Goal: Task Accomplishment & Management: Use online tool/utility

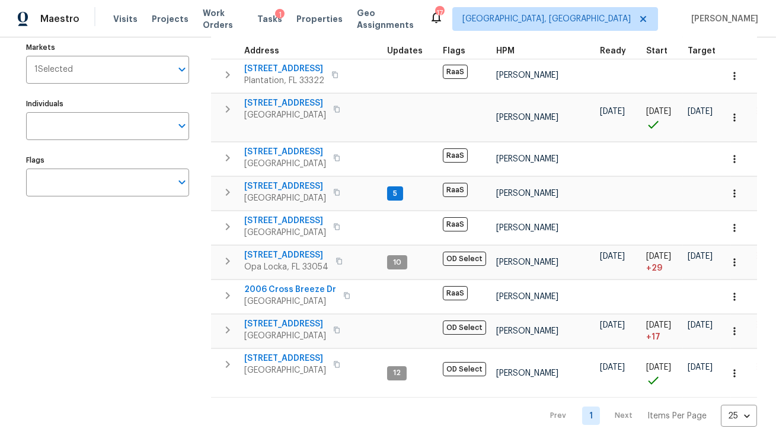
scroll to position [139, 0]
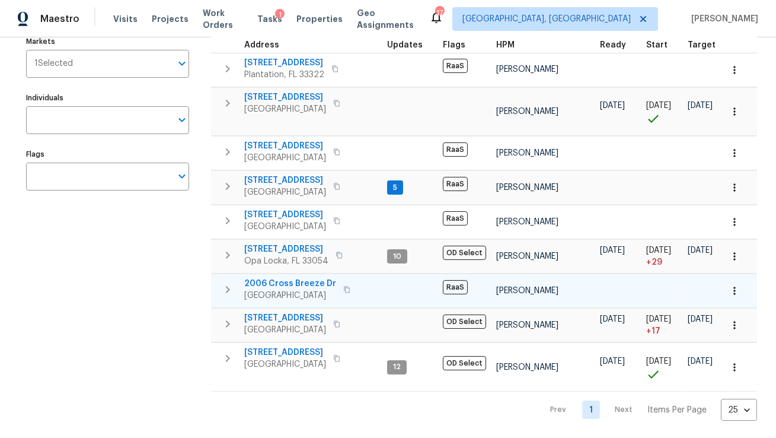
click at [267, 281] on span "2006 Cross Breeze Dr" at bounding box center [290, 283] width 92 height 12
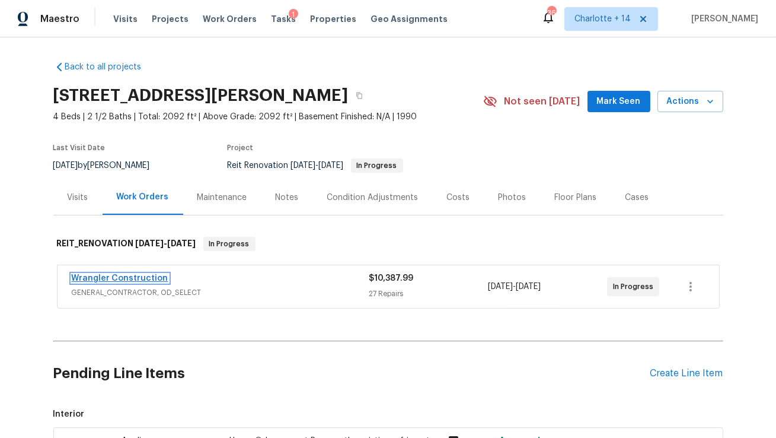
click at [130, 277] on link "Wrangler Construction" at bounding box center [120, 278] width 97 height 8
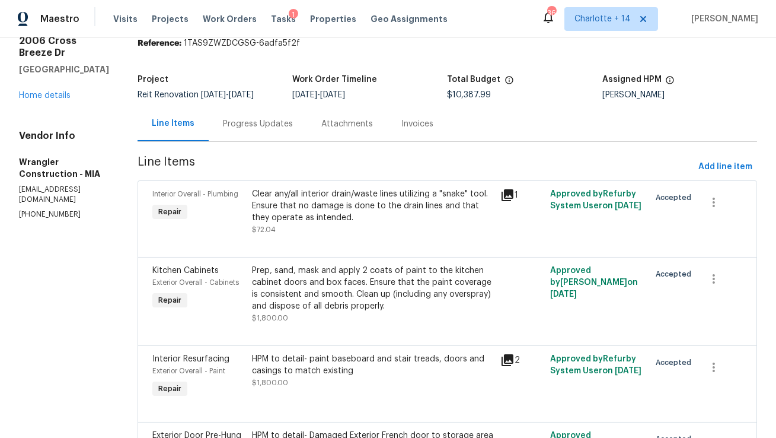
scroll to position [48, 0]
click at [365, 201] on div "Clear any/all interior drain/waste lines utilizing a "snake" tool. Ensure that …" at bounding box center [373, 205] width 242 height 36
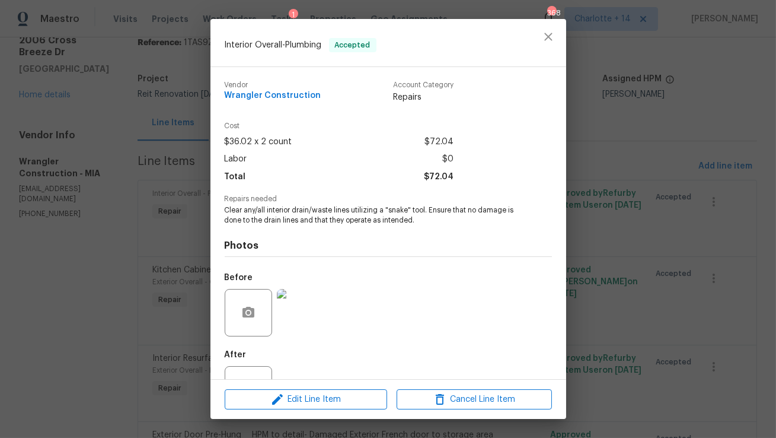
click at [308, 307] on img at bounding box center [300, 312] width 47 height 47
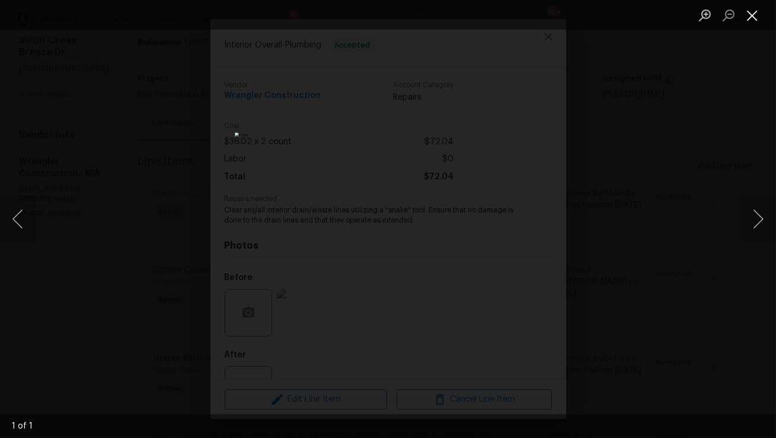
click at [752, 16] on button "Close lightbox" at bounding box center [752, 15] width 24 height 21
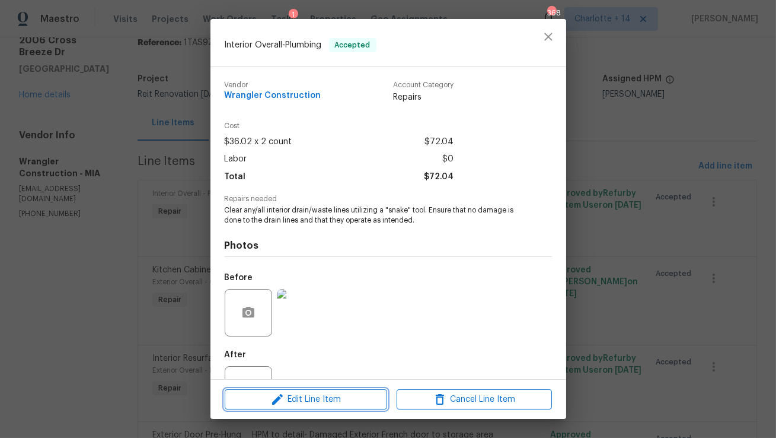
click at [326, 404] on span "Edit Line Item" at bounding box center [305, 399] width 155 height 15
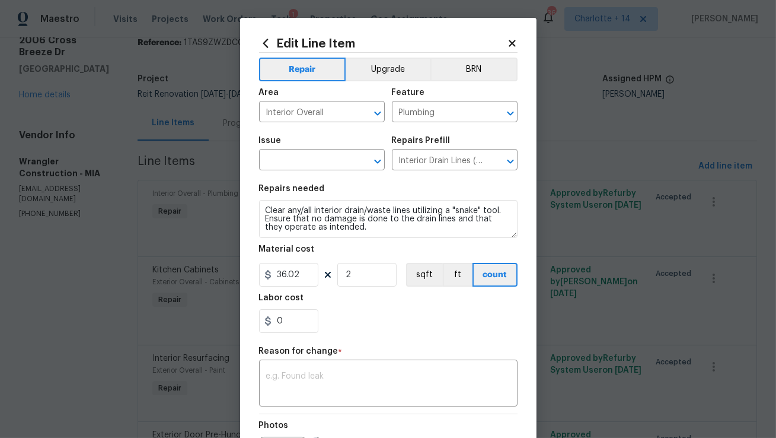
click at [308, 148] on div "Issue" at bounding box center [322, 143] width 126 height 15
click at [309, 159] on input "text" at bounding box center [305, 161] width 92 height 18
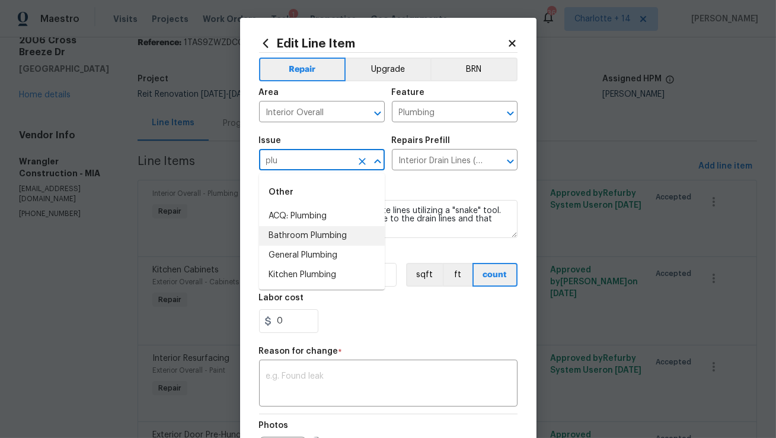
click at [308, 232] on li "Bathroom Plumbing" at bounding box center [322, 236] width 126 height 20
type input "Bathroom Plumbing"
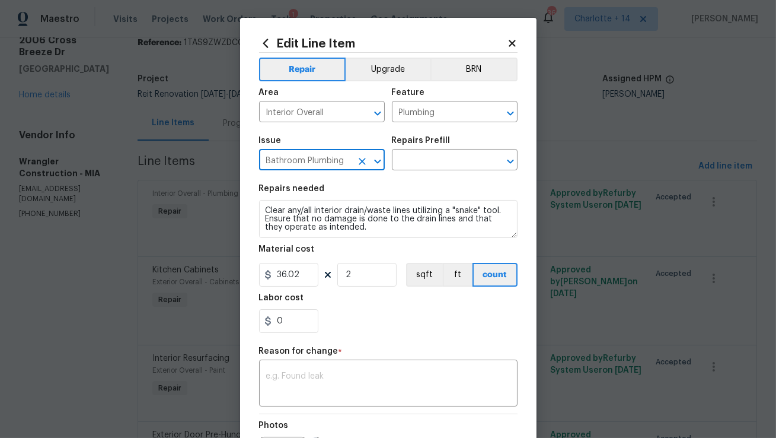
type input "Bathroom Plumbing"
drag, startPoint x: 305, startPoint y: 276, endPoint x: 248, endPoint y: 272, distance: 56.5
click at [248, 272] on div "Edit Line Item Repair Upgrade BRN Area Interior Overall ​ Feature Plumbing ​ Is…" at bounding box center [388, 292] width 296 height 548
type input "150"
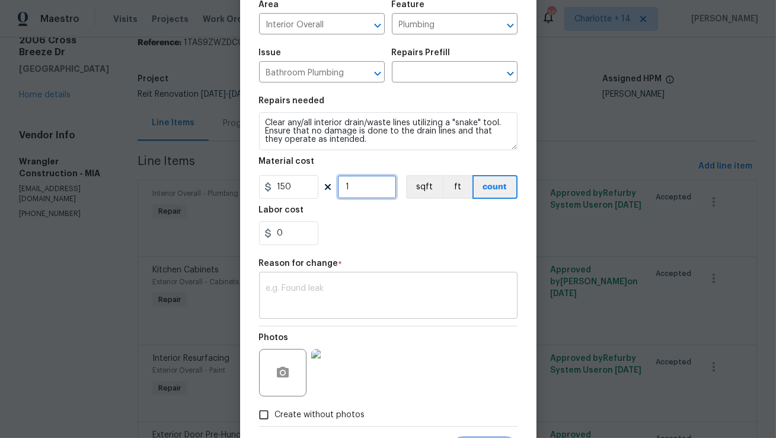
scroll to position [90, 0]
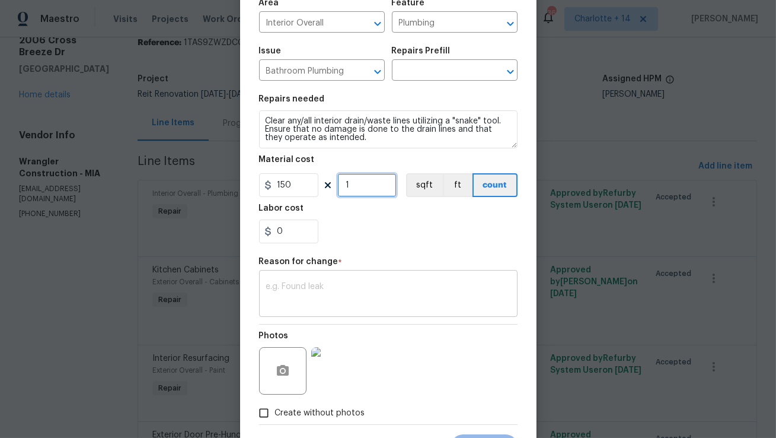
type input "1"
click at [305, 292] on textarea at bounding box center [388, 294] width 244 height 25
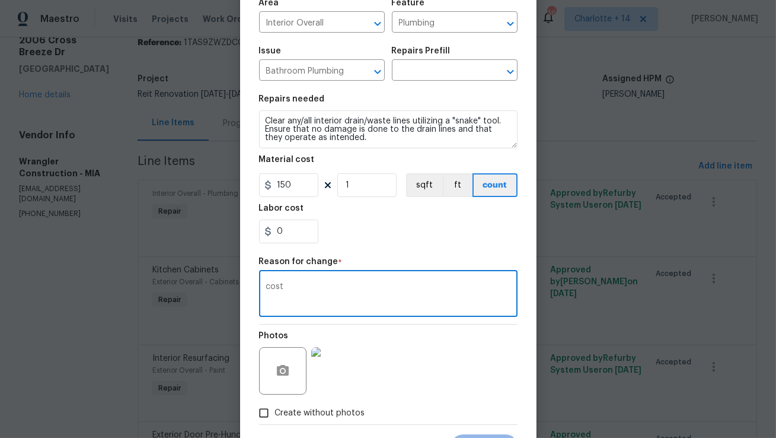
scroll to position [146, 0]
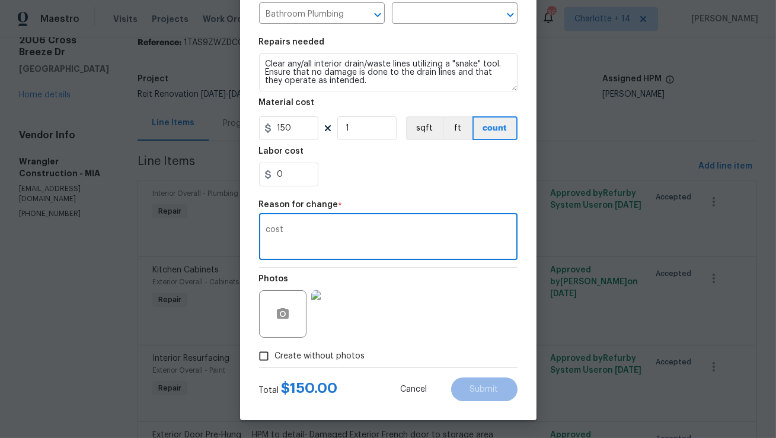
type textarea "cost"
click at [308, 354] on span "Create without photos" at bounding box center [320, 356] width 90 height 12
click at [275, 354] on input "Create without photos" at bounding box center [264, 355] width 23 height 23
checkbox input "false"
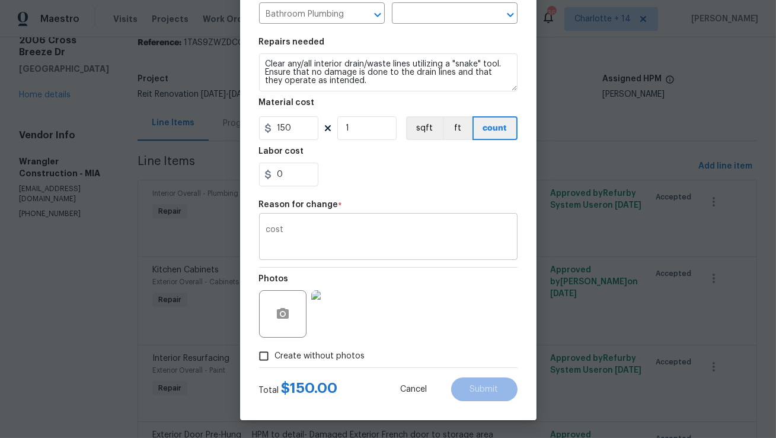
click at [439, 231] on textarea "cost" at bounding box center [388, 237] width 244 height 25
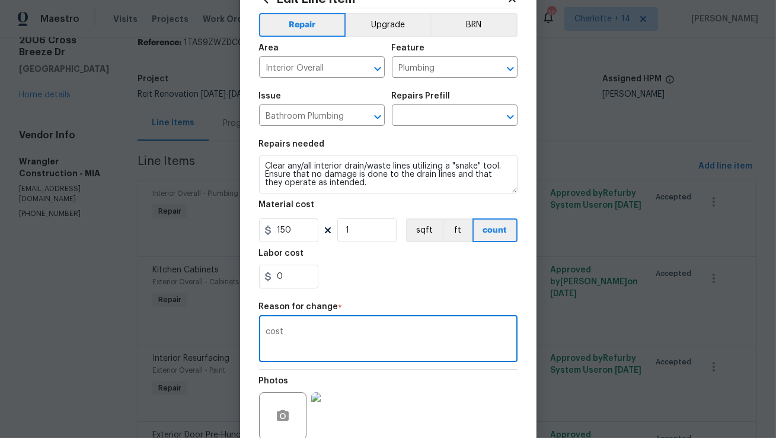
scroll to position [25, 0]
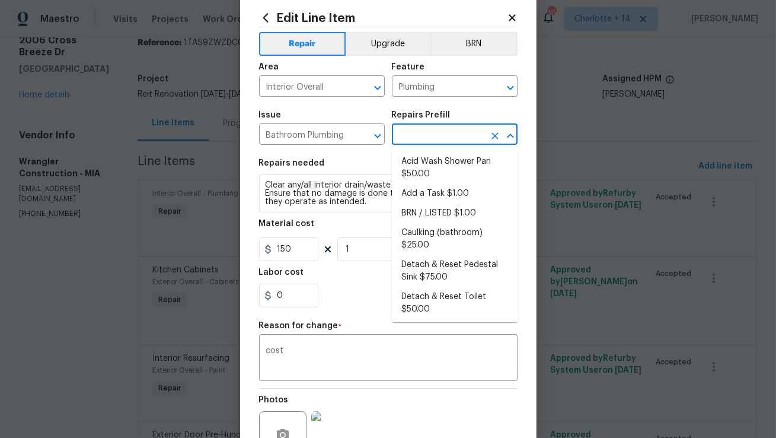
click at [456, 129] on input "text" at bounding box center [438, 135] width 92 height 18
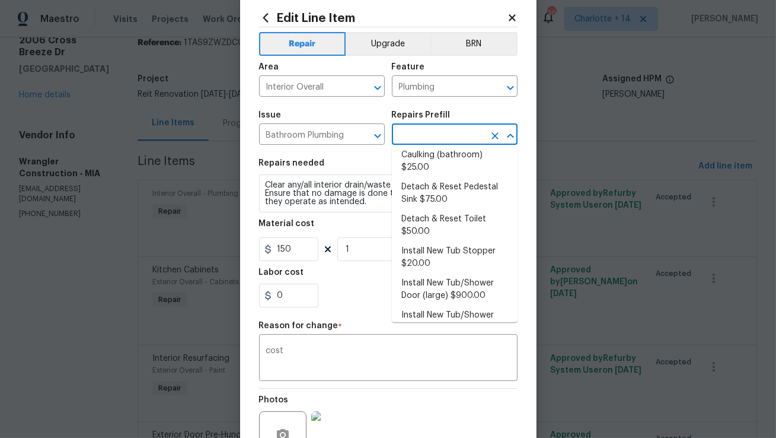
scroll to position [81, 0]
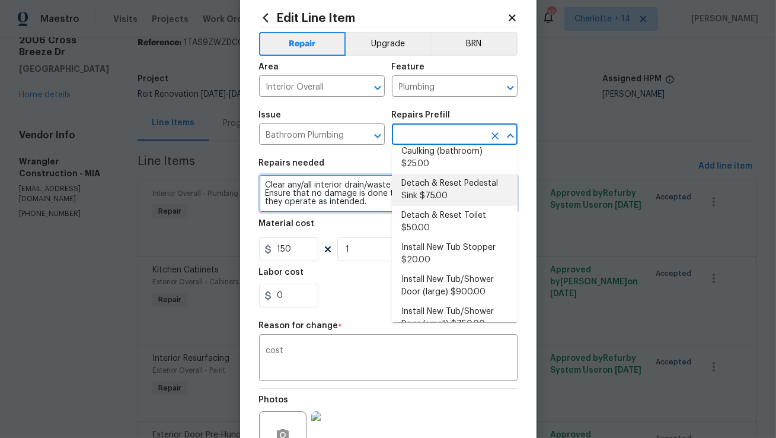
click at [341, 193] on textarea "Clear any/all interior drain/waste lines utilizing a "snake" tool. Ensure that …" at bounding box center [388, 193] width 258 height 38
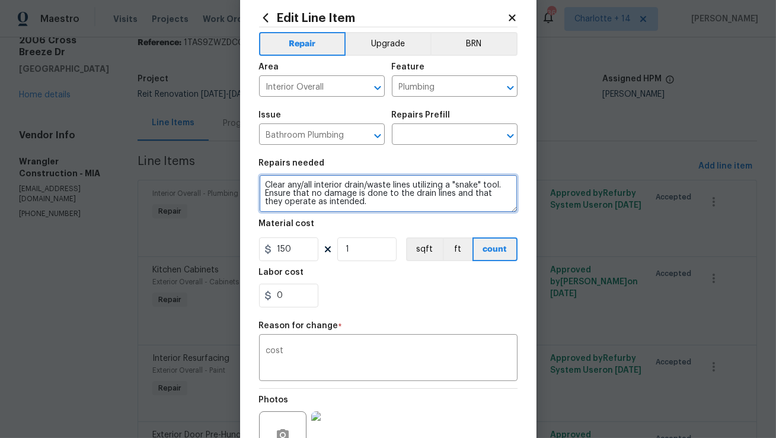
click at [341, 193] on textarea "Clear any/all interior drain/waste lines utilizing a "snake" tool. Ensure that …" at bounding box center [388, 193] width 258 height 38
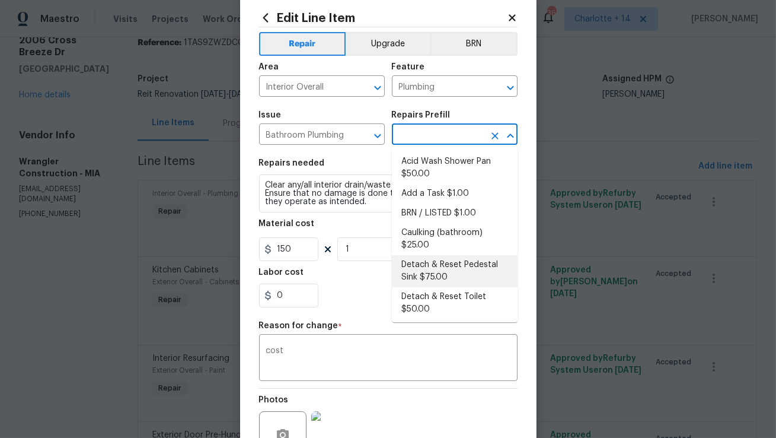
click at [411, 131] on input "text" at bounding box center [438, 135] width 92 height 18
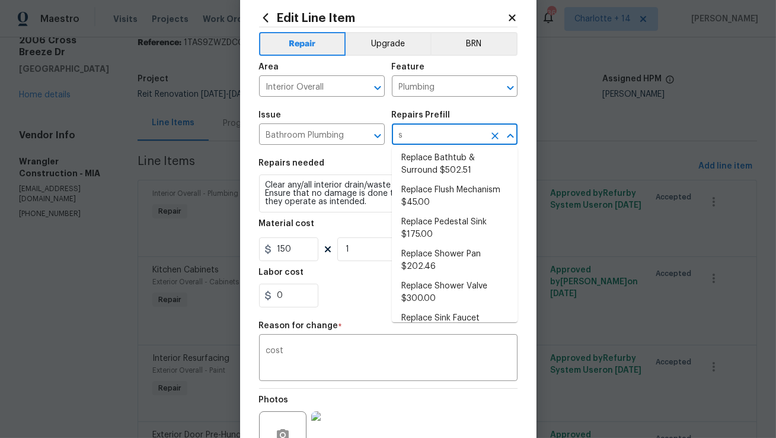
scroll to position [0, 0]
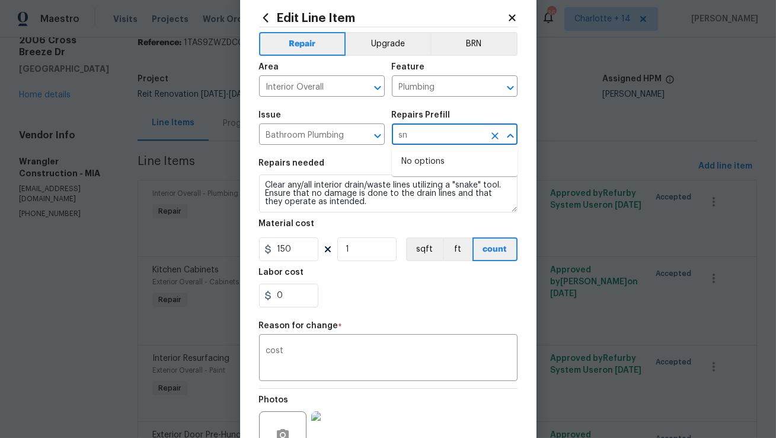
type input "s"
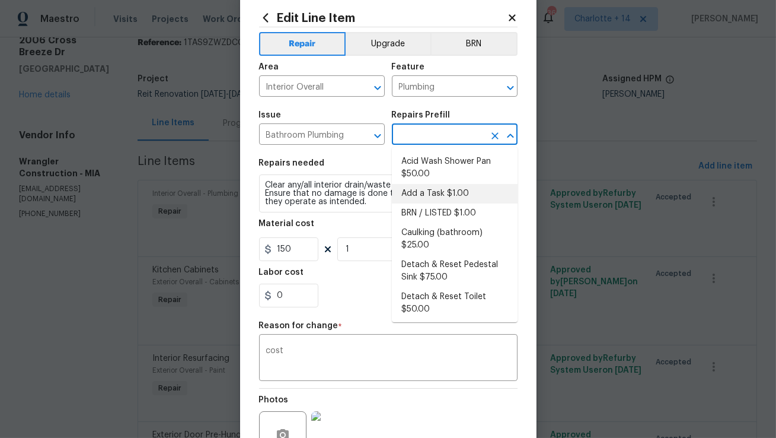
click at [430, 197] on li "Add a Task $1.00" at bounding box center [455, 194] width 126 height 20
type textarea "HPM to detail"
type input "Add a Task $1.00"
type input "1"
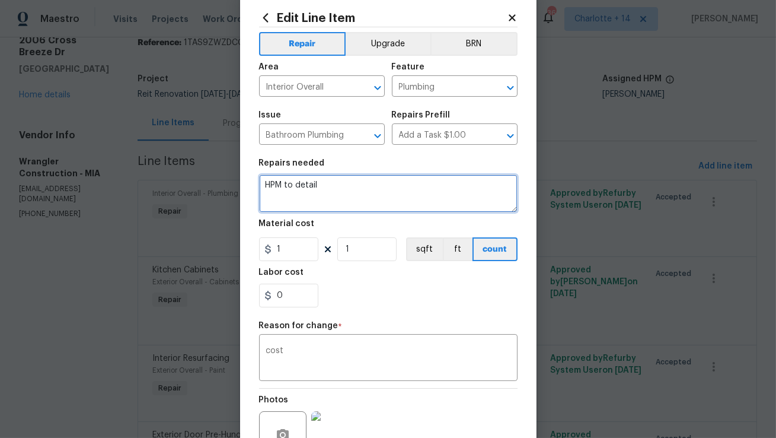
click at [373, 200] on textarea "HPM to detail" at bounding box center [388, 193] width 258 height 38
paste textarea "Clear any/all interior drain/waste lines utilizing a "snake" tool. Ensure that …"
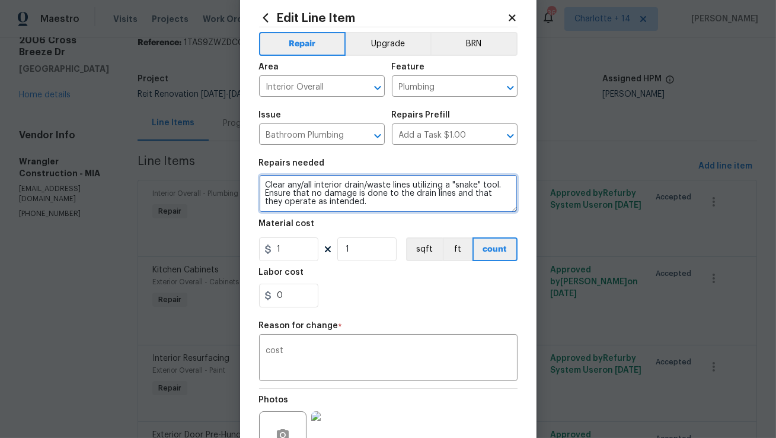
type textarea "Clear any/all interior drain/waste lines utilizing a "snake" tool. Ensure that …"
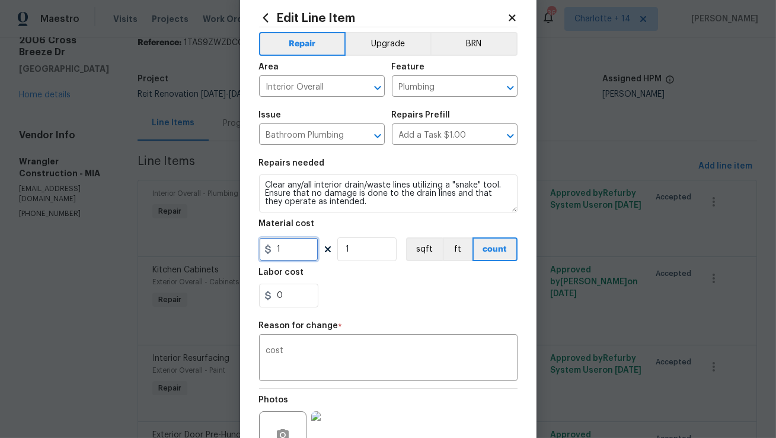
click at [290, 250] on input "1" at bounding box center [288, 249] width 59 height 24
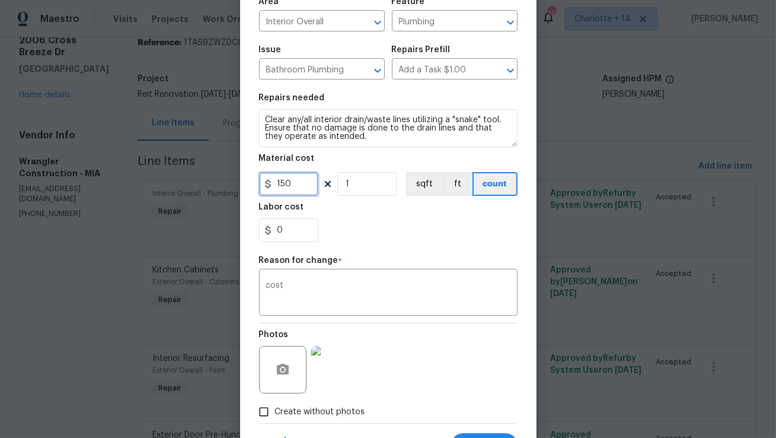
scroll to position [129, 0]
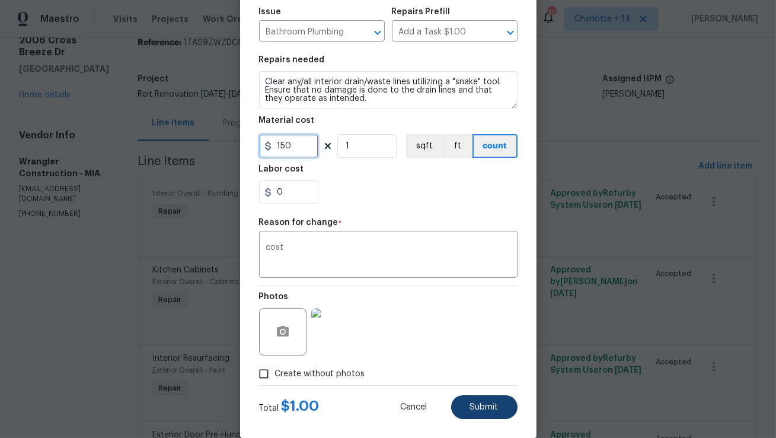
type input "150"
click at [478, 403] on span "Submit" at bounding box center [484, 407] width 28 height 9
type input "2"
type input "Interior Drain Lines (snake/clean) $36.02"
type input "36.02"
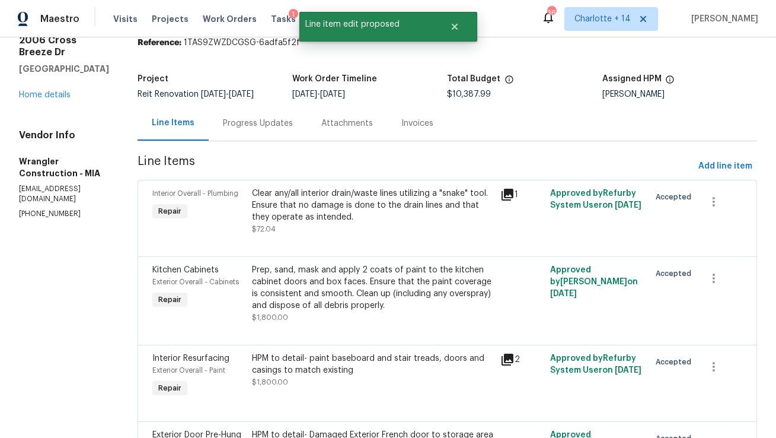
scroll to position [0, 0]
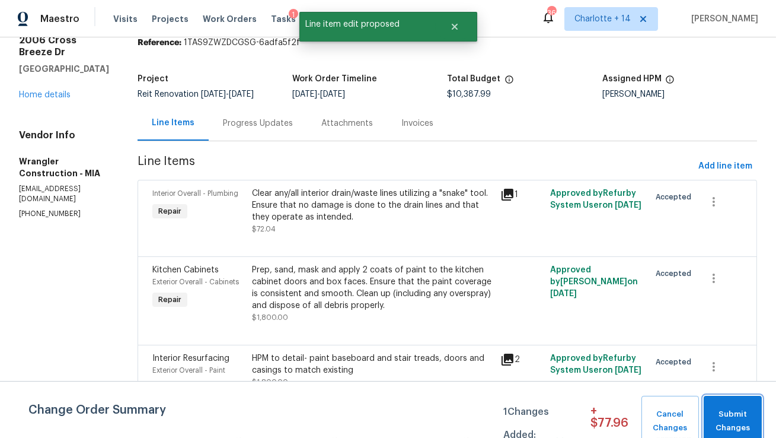
click at [723, 426] on span "Submit Changes" at bounding box center [733, 420] width 46 height 27
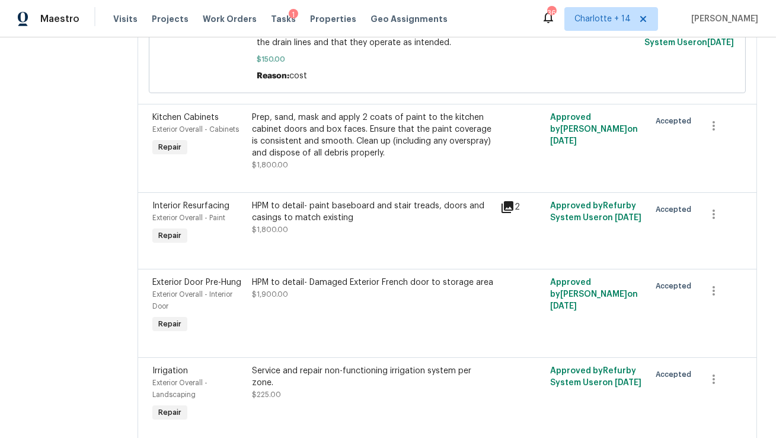
scroll to position [274, 0]
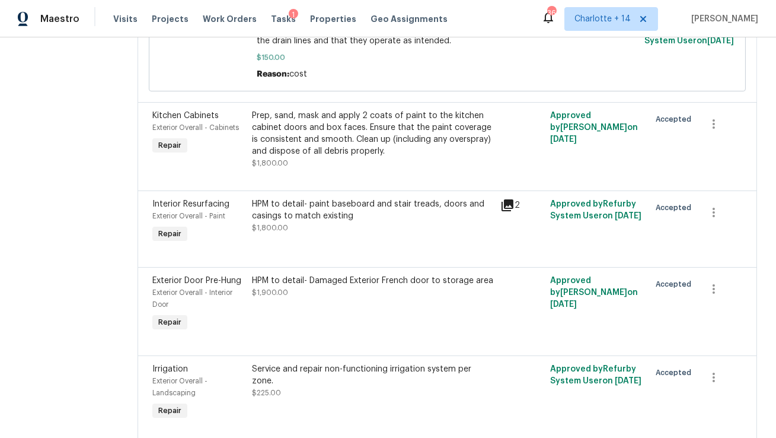
click at [328, 217] on div "HPM to detail- paint baseboard and stair treads, doors and casings to match exi…" at bounding box center [373, 210] width 242 height 24
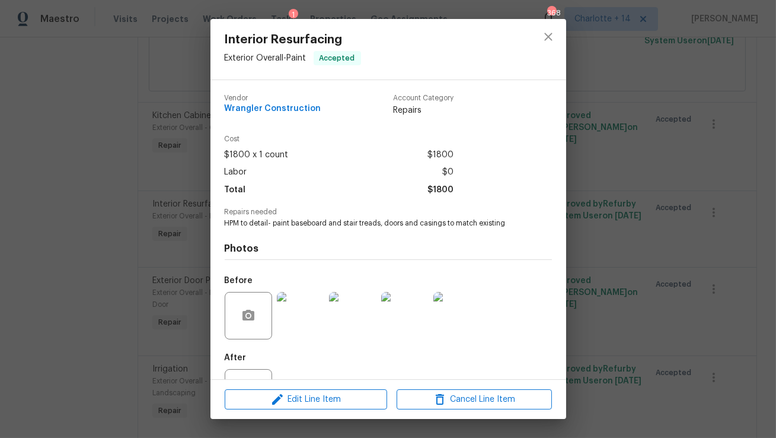
click at [305, 320] on img at bounding box center [300, 315] width 47 height 47
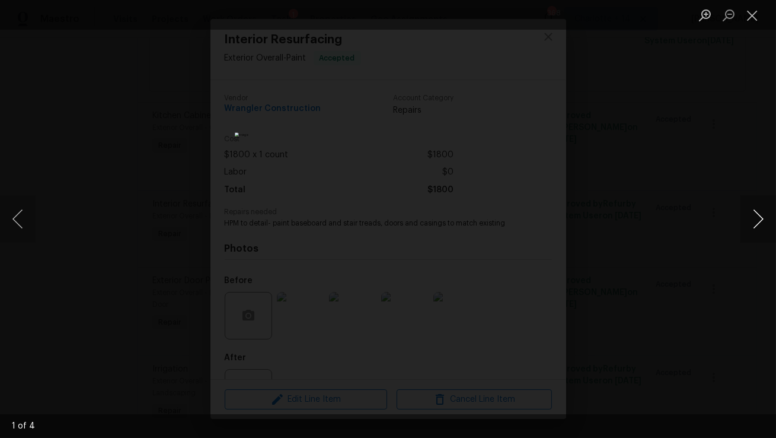
click at [756, 225] on button "Next image" at bounding box center [758, 218] width 36 height 47
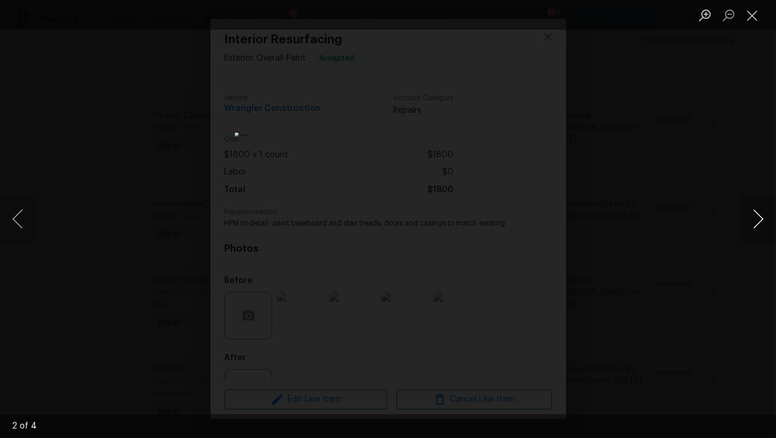
click at [756, 225] on button "Next image" at bounding box center [758, 218] width 36 height 47
click at [755, 225] on button "Next image" at bounding box center [758, 218] width 36 height 47
click at [707, 205] on div "Lightbox" at bounding box center [388, 219] width 776 height 438
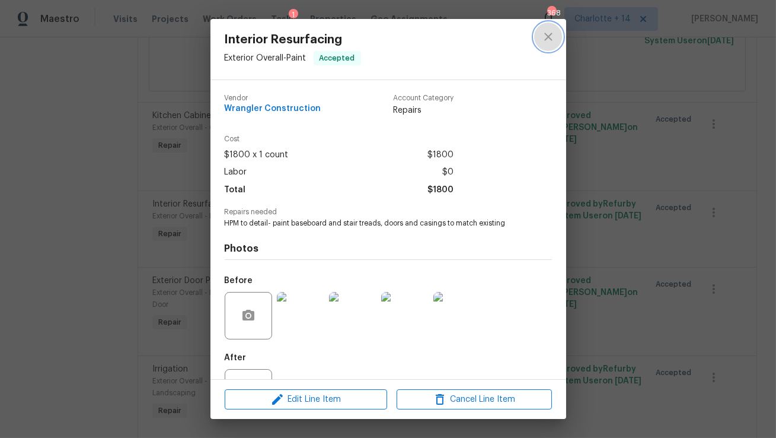
click at [544, 37] on icon "close" at bounding box center [548, 37] width 14 height 14
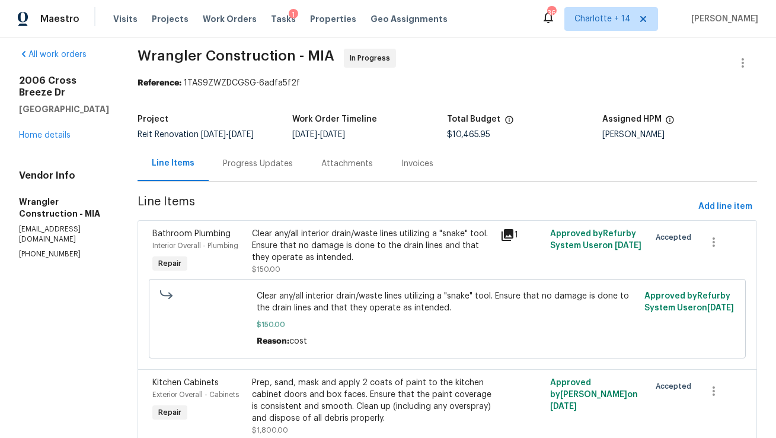
scroll to position [10, 0]
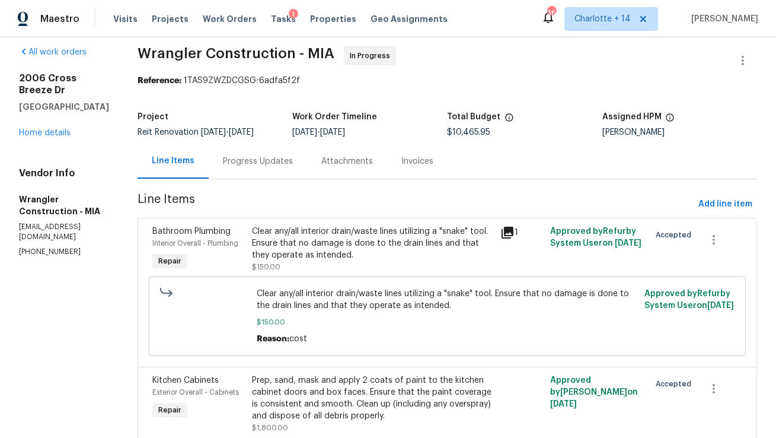
click at [44, 139] on div "2006 Cross Breeze Dr Wellington, FL 33414 Home details" at bounding box center [64, 105] width 90 height 66
click at [51, 137] on link "Home details" at bounding box center [45, 133] width 52 height 8
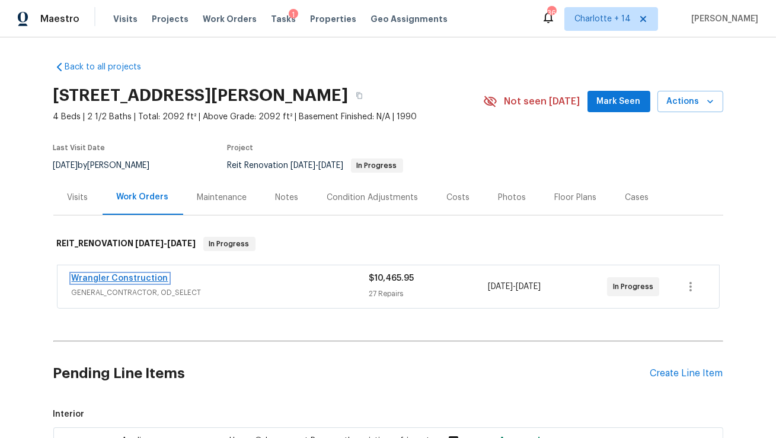
click at [133, 276] on link "Wrangler Construction" at bounding box center [120, 278] width 97 height 8
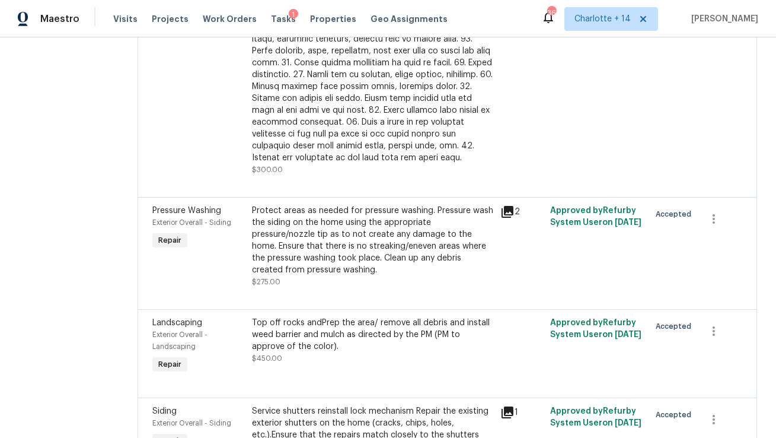
scroll to position [2188, 0]
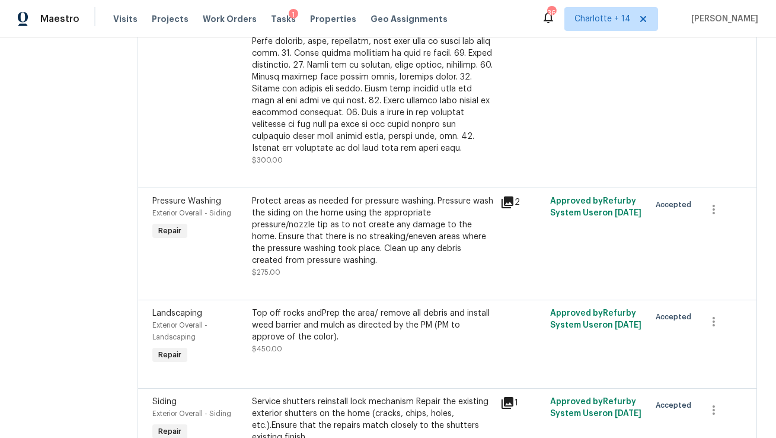
click at [339, 307] on div "Top off rocks andPrep the area/ remove all debris and install weed barrier and …" at bounding box center [373, 325] width 242 height 36
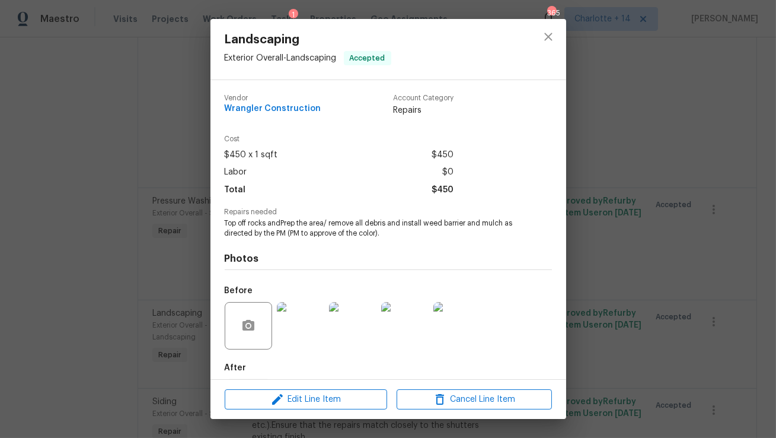
click at [307, 317] on img at bounding box center [300, 325] width 47 height 47
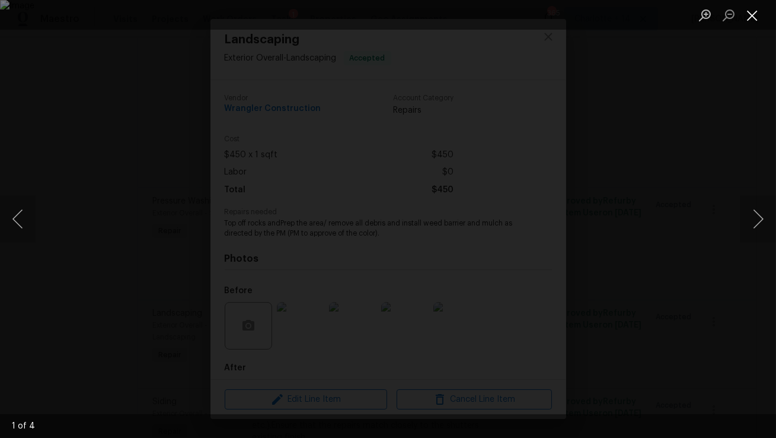
click at [750, 20] on button "Close lightbox" at bounding box center [752, 15] width 24 height 21
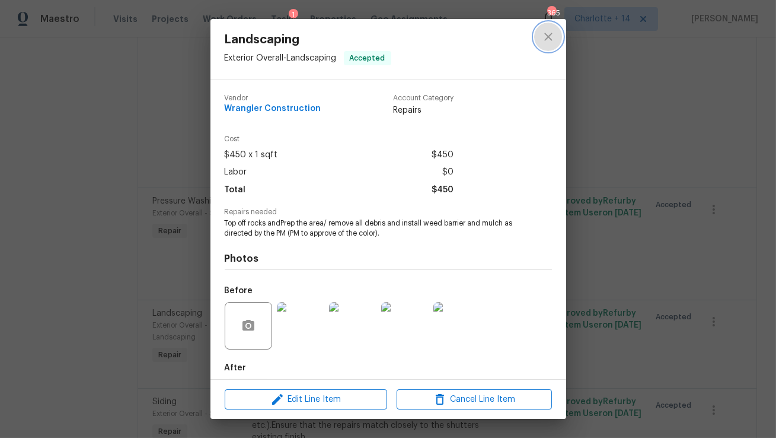
click at [551, 36] on icon "close" at bounding box center [548, 37] width 14 height 14
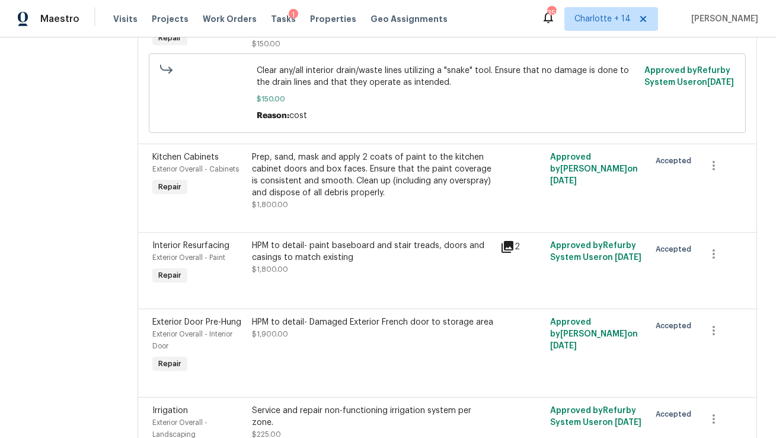
scroll to position [0, 0]
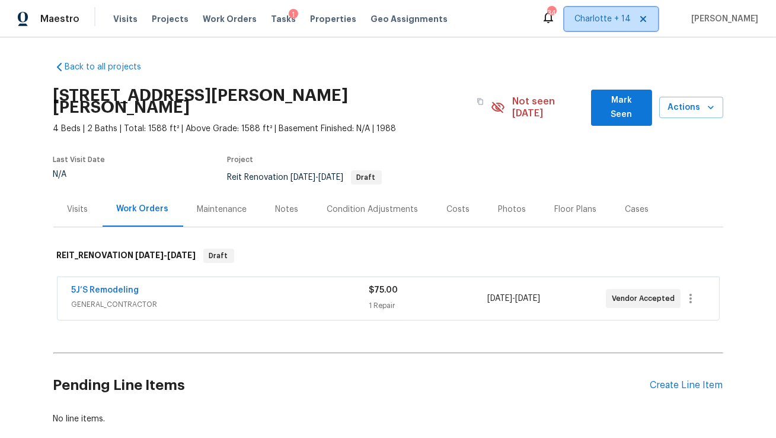
click at [648, 23] on icon at bounding box center [642, 18] width 9 height 9
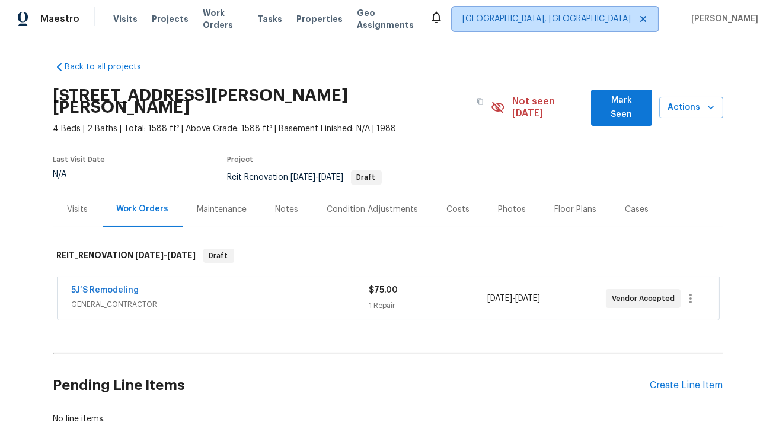
click at [631, 13] on span "Albuquerque, NM" at bounding box center [546, 19] width 168 height 12
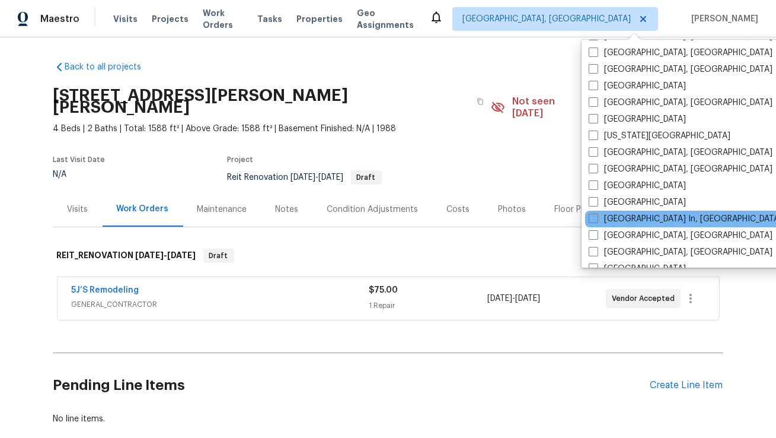
scroll to position [366, 0]
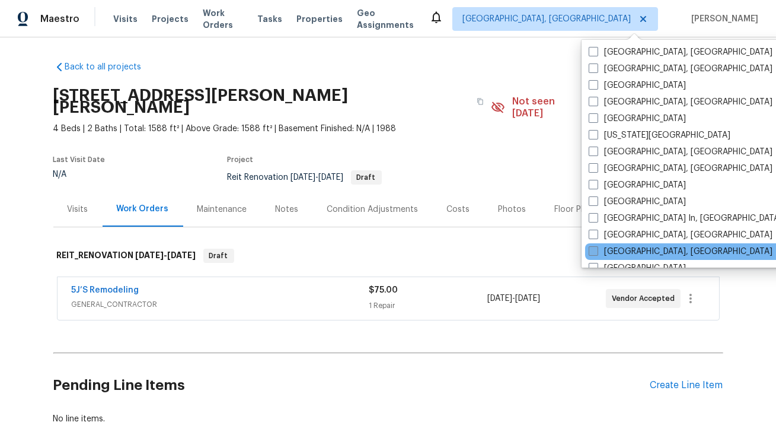
click at [595, 248] on span at bounding box center [593, 250] width 9 height 9
click at [595, 248] on input "[GEOGRAPHIC_DATA], [GEOGRAPHIC_DATA]" at bounding box center [593, 249] width 8 height 8
checkbox input "true"
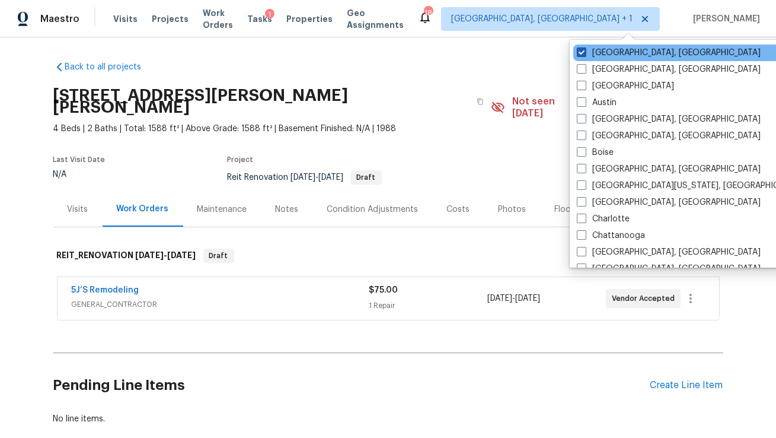
click at [584, 50] on span at bounding box center [581, 51] width 9 height 9
click at [584, 50] on input "Albuquerque, NM" at bounding box center [581, 51] width 8 height 8
checkbox input "false"
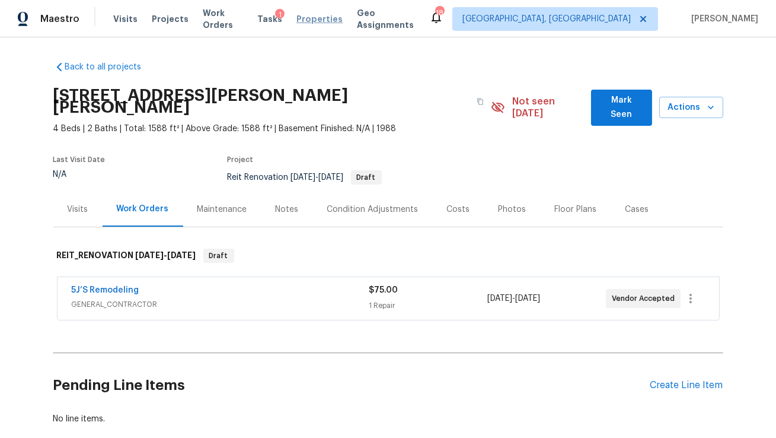
click at [305, 20] on span "Properties" at bounding box center [319, 19] width 46 height 12
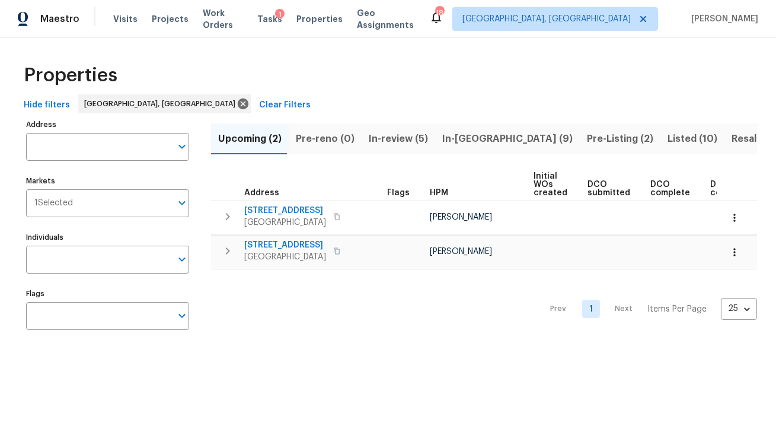
click at [668, 142] on span "Listed (10)" at bounding box center [693, 138] width 50 height 17
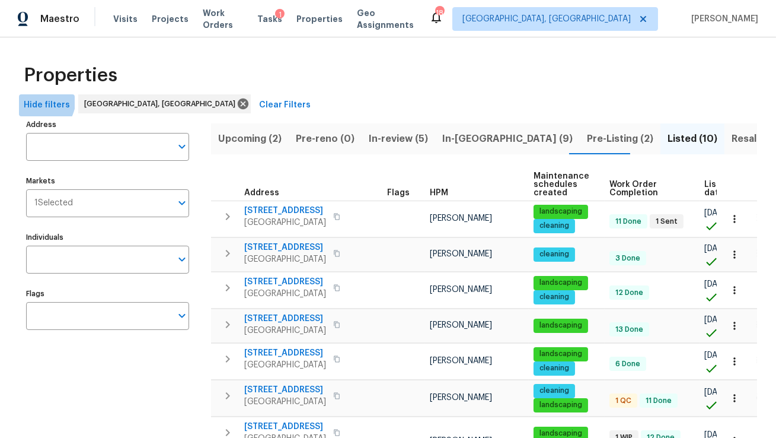
click at [36, 99] on span "Hide filters" at bounding box center [47, 105] width 46 height 15
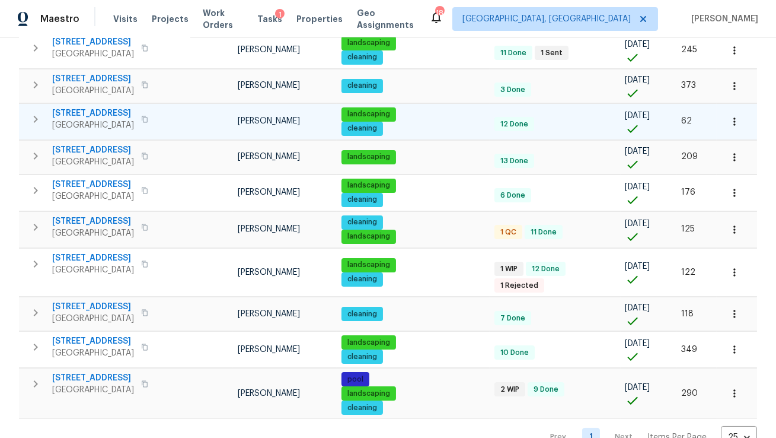
scroll to position [161, 0]
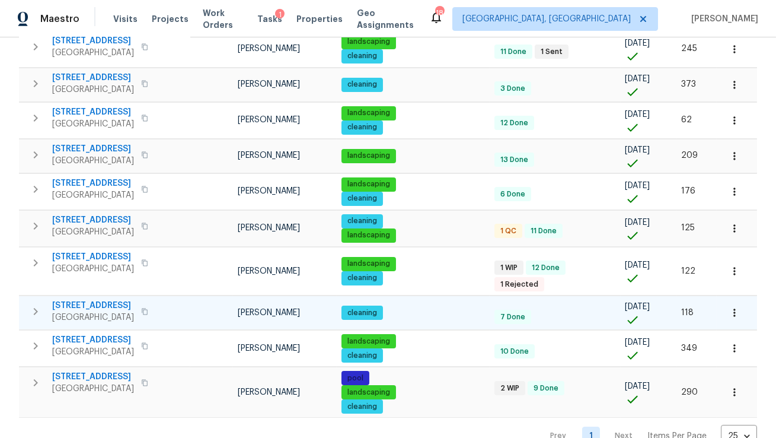
click at [87, 299] on span "14054 SW 260th St Apt 104" at bounding box center [93, 305] width 82 height 12
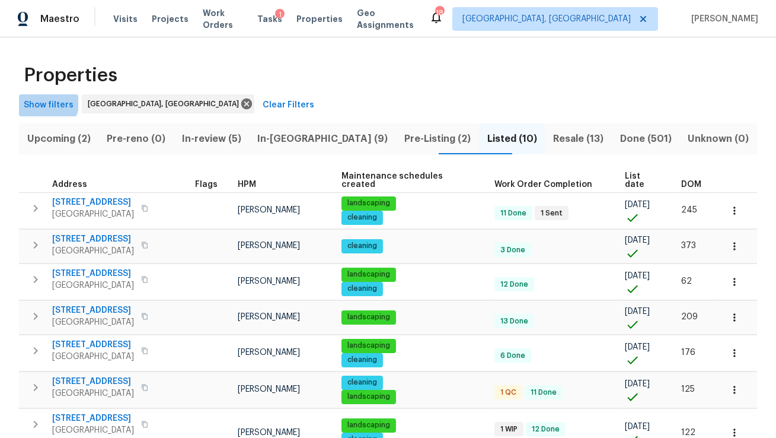
click at [46, 101] on span "Show filters" at bounding box center [49, 105] width 50 height 15
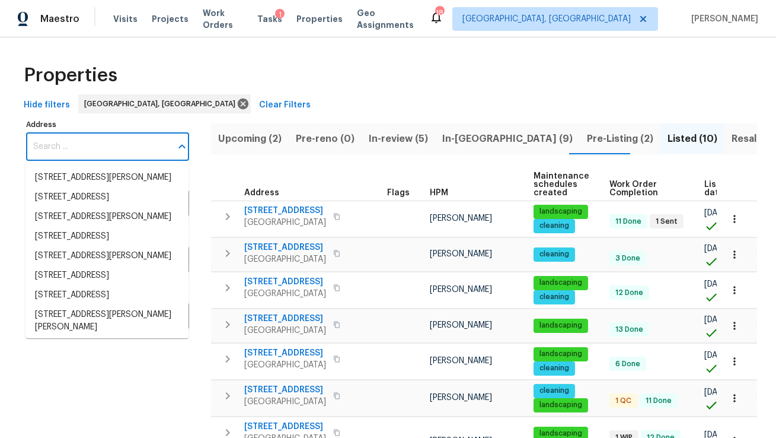
click at [67, 154] on input "Address" at bounding box center [98, 147] width 145 height 28
paste input "5073 Leland Dr, Stone Mountain, GA 30083"
type input "5073 Leland Dr, Stone Mountain, GA 30083"
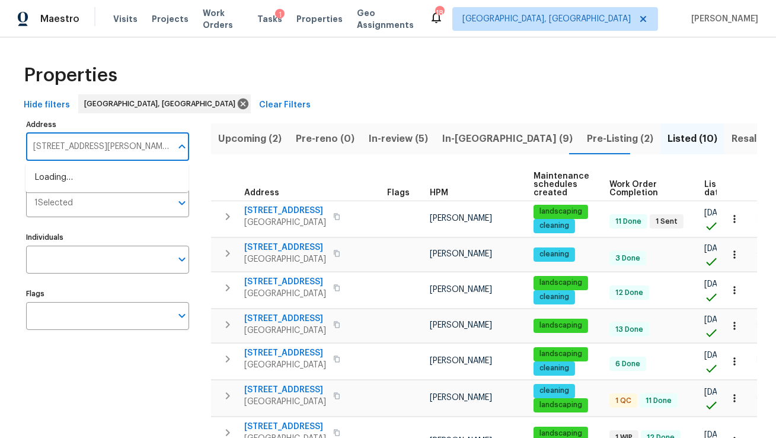
scroll to position [0, 30]
click at [113, 170] on li "5073 Leland Dr Stone Mountain GA 30083" at bounding box center [106, 184] width 163 height 32
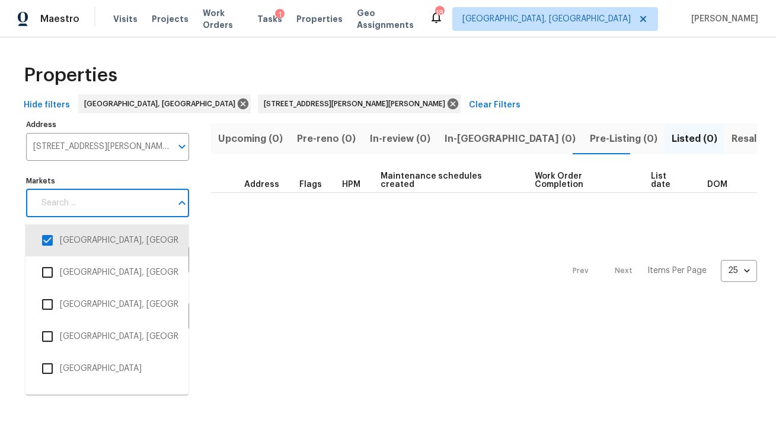
click at [97, 212] on input "Markets" at bounding box center [102, 203] width 137 height 28
type input "atl"
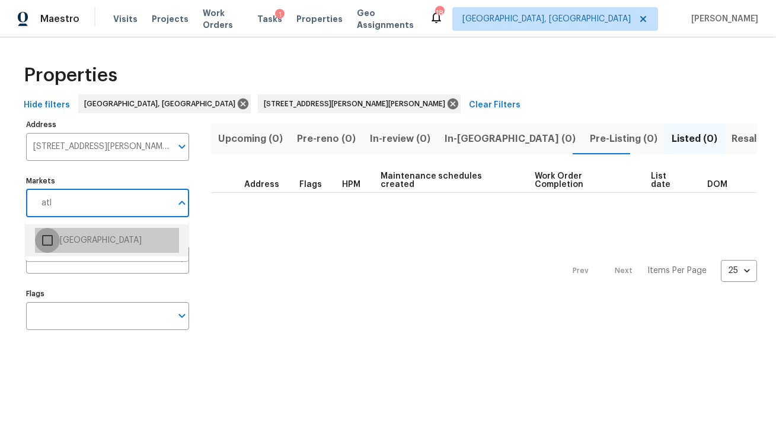
click at [58, 244] on input "checkbox" at bounding box center [47, 240] width 25 height 25
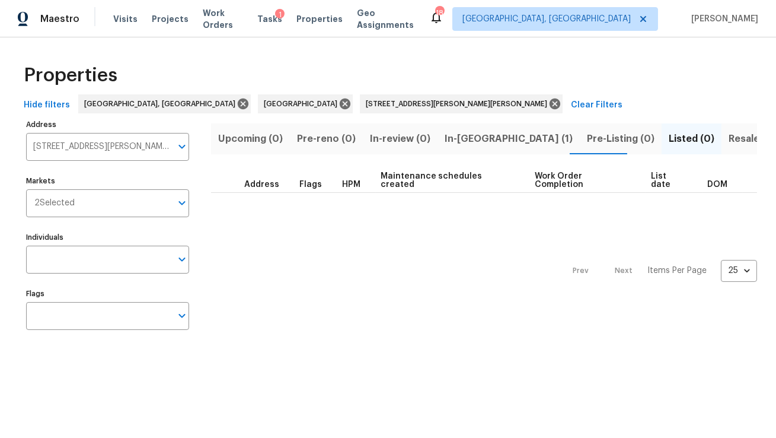
click at [464, 137] on span "In-reno (1)" at bounding box center [509, 138] width 128 height 17
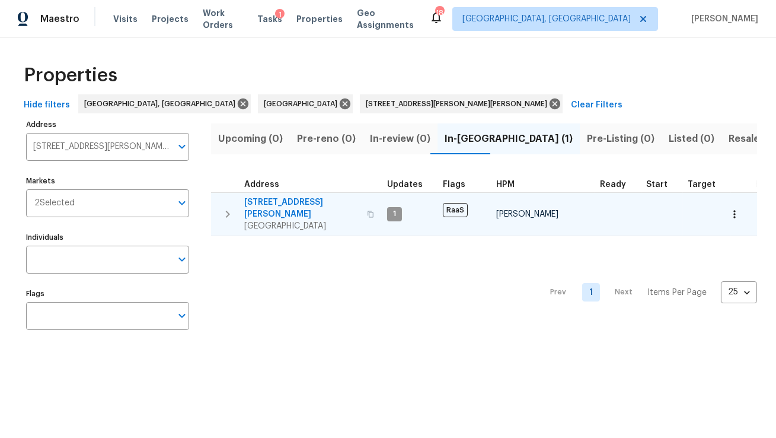
click at [264, 220] on span "Stone Mountain, GA 30083" at bounding box center [302, 226] width 116 height 12
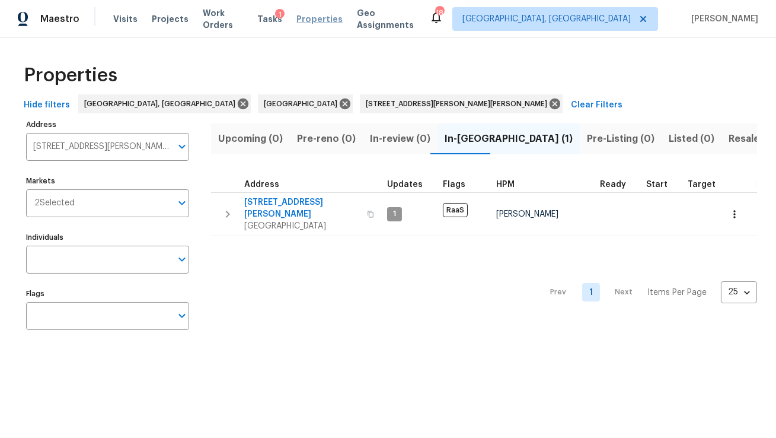
click at [311, 15] on span "Properties" at bounding box center [319, 19] width 46 height 12
click at [310, 20] on span "Properties" at bounding box center [319, 19] width 46 height 12
click at [315, 24] on span "Properties" at bounding box center [319, 19] width 46 height 12
click at [340, 101] on icon at bounding box center [345, 103] width 11 height 11
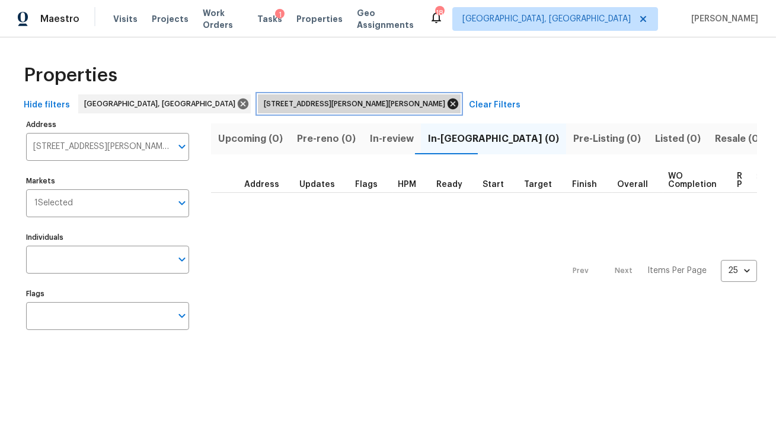
click at [448, 104] on icon at bounding box center [453, 103] width 11 height 11
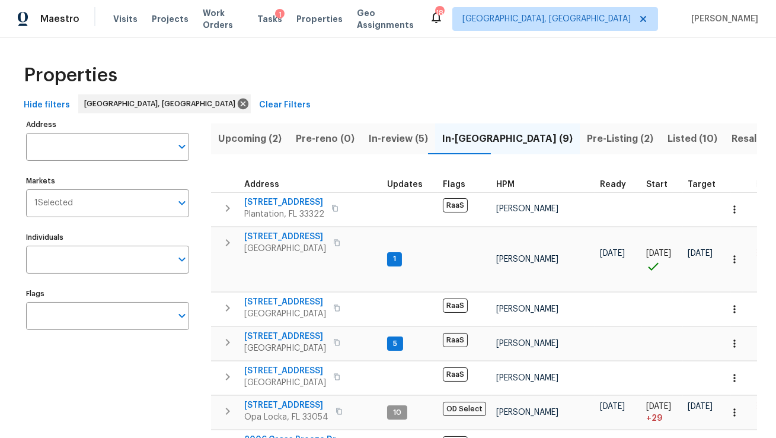
click at [668, 141] on span "Listed (10)" at bounding box center [693, 138] width 50 height 17
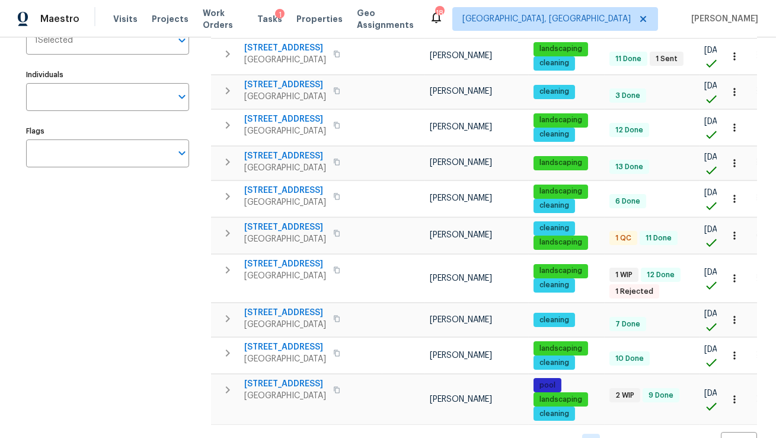
scroll to position [203, 0]
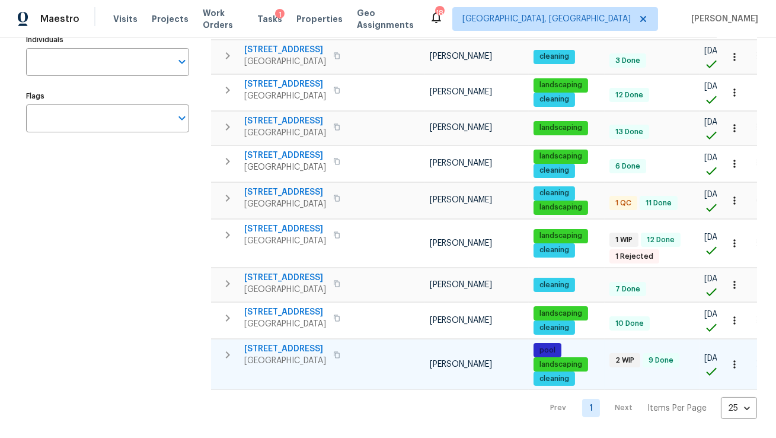
click at [265, 347] on span "[STREET_ADDRESS]" at bounding box center [285, 349] width 82 height 12
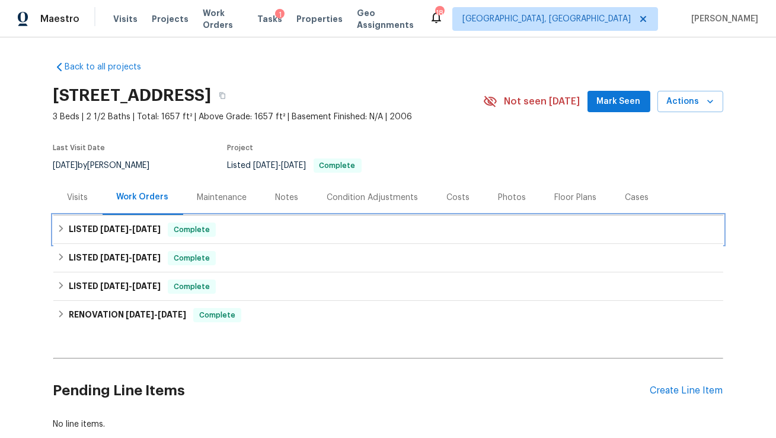
click at [137, 232] on span "8/7/25" at bounding box center [146, 229] width 28 height 8
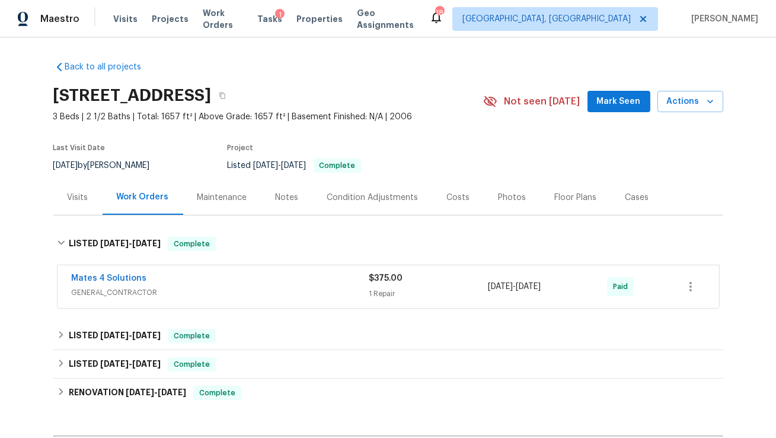
click at [124, 273] on span "Mates 4 Solutions" at bounding box center [109, 278] width 75 height 12
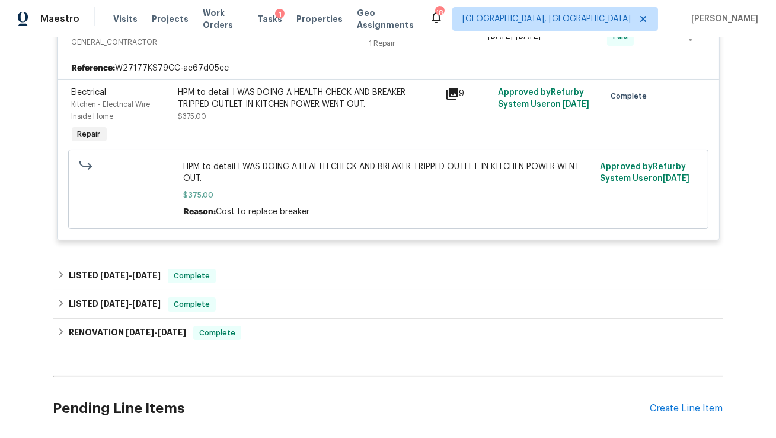
scroll to position [271, 0]
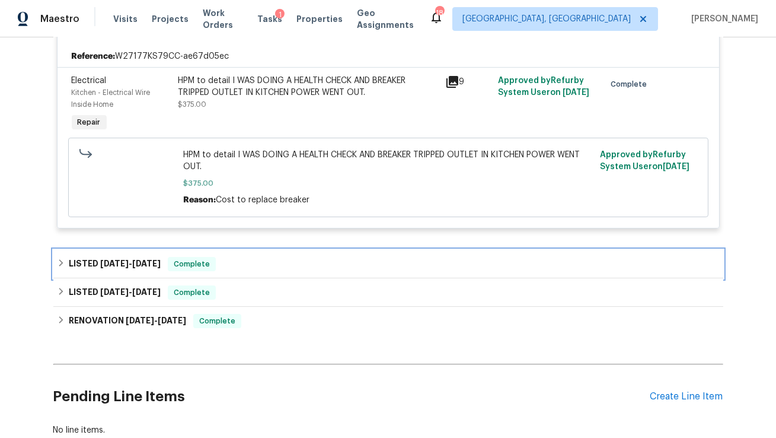
click at [127, 261] on span "5/7/25 - 5/7/25" at bounding box center [130, 263] width 60 height 8
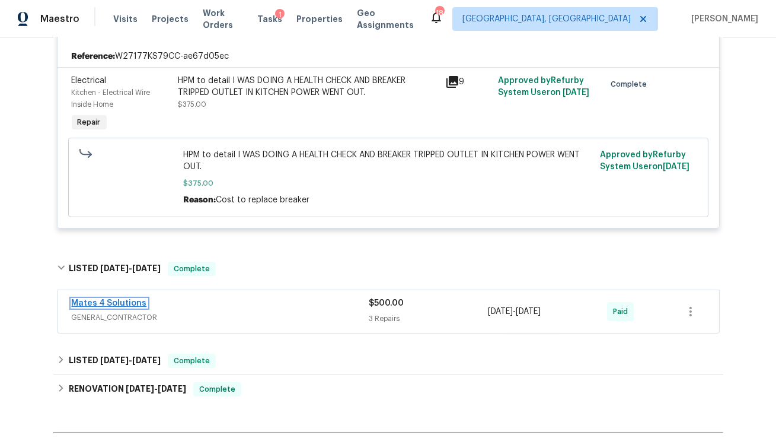
click at [124, 304] on link "Mates 4 Solutions" at bounding box center [109, 303] width 75 height 8
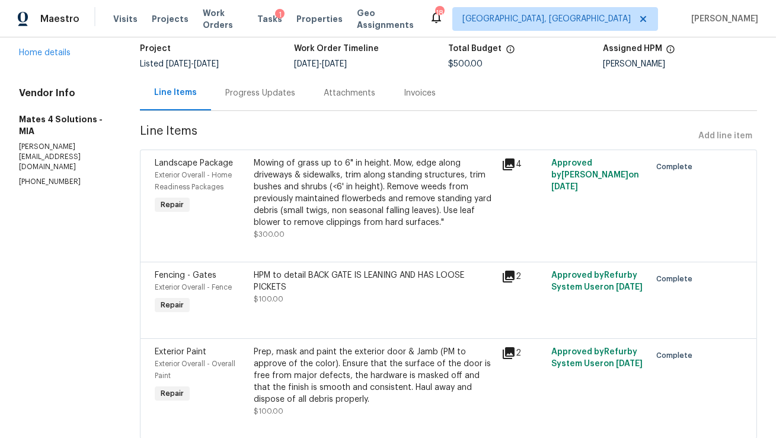
scroll to position [113, 0]
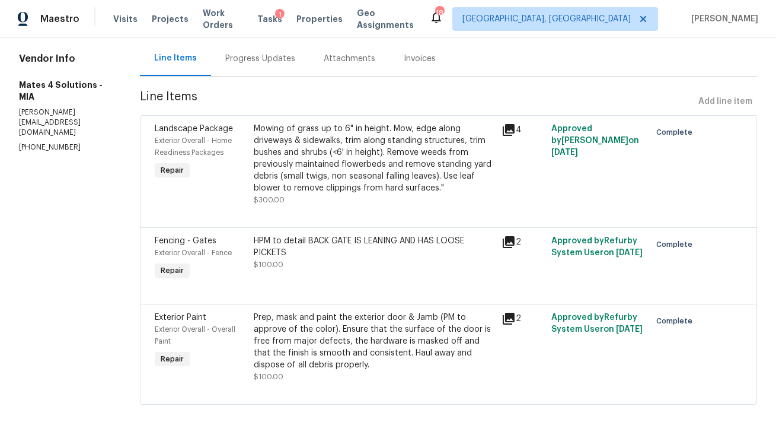
click at [513, 320] on icon at bounding box center [509, 318] width 14 height 14
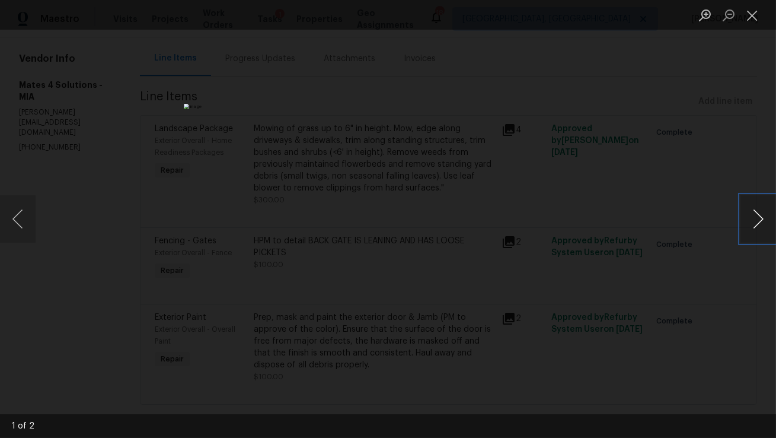
click at [756, 224] on button "Next image" at bounding box center [758, 218] width 36 height 47
click at [709, 123] on div "Lightbox" at bounding box center [388, 219] width 776 height 438
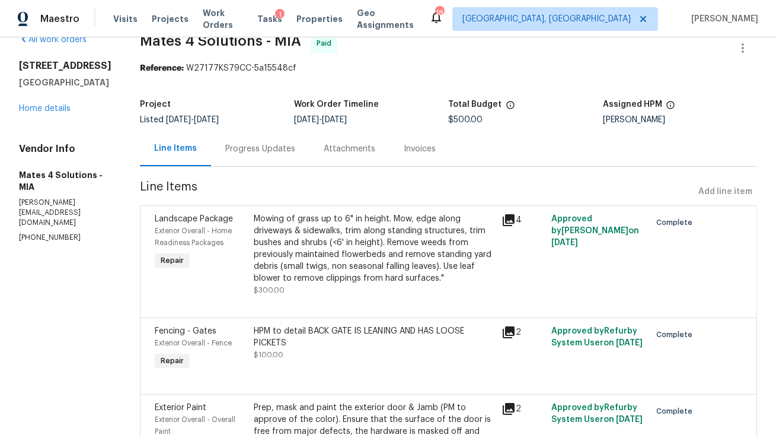
scroll to position [11, 0]
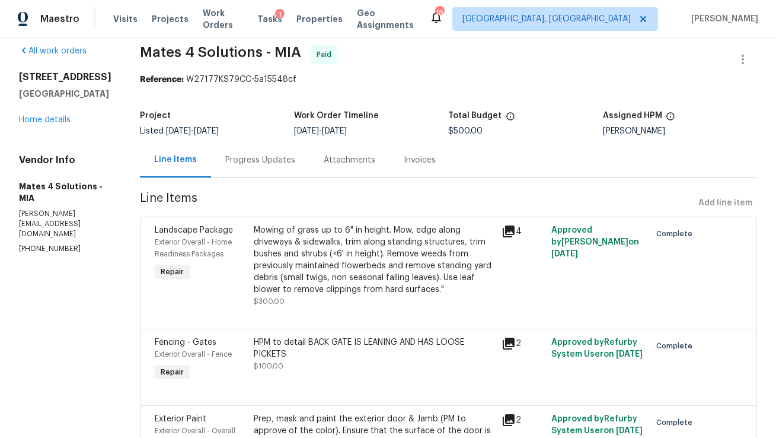
click at [270, 161] on div "Progress Updates" at bounding box center [260, 160] width 70 height 12
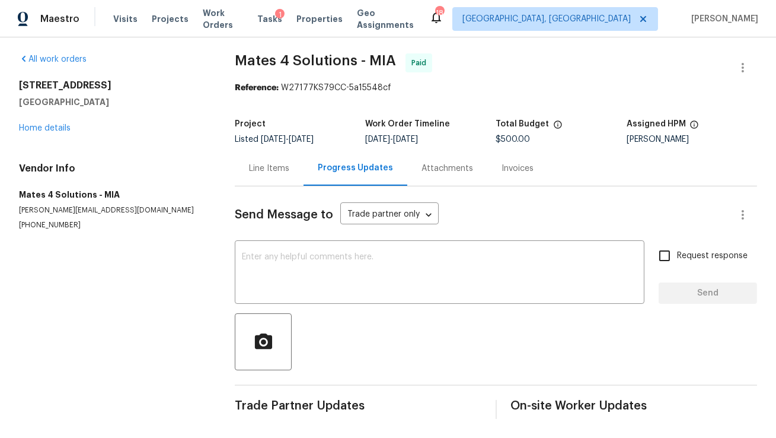
scroll to position [4, 0]
click at [33, 124] on link "Home details" at bounding box center [45, 128] width 52 height 8
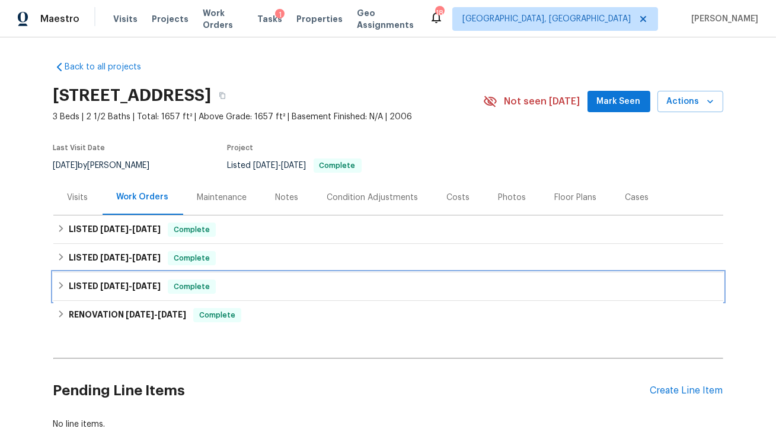
click at [119, 282] on span "5/1/25" at bounding box center [114, 286] width 28 height 8
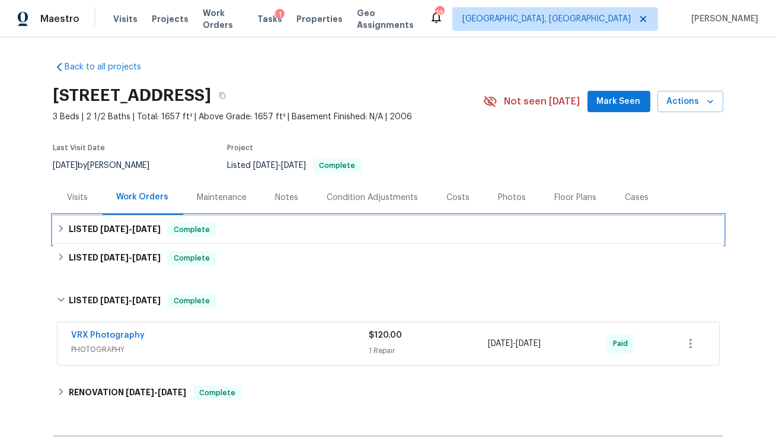
click at [149, 225] on span "8/7/25" at bounding box center [146, 229] width 28 height 8
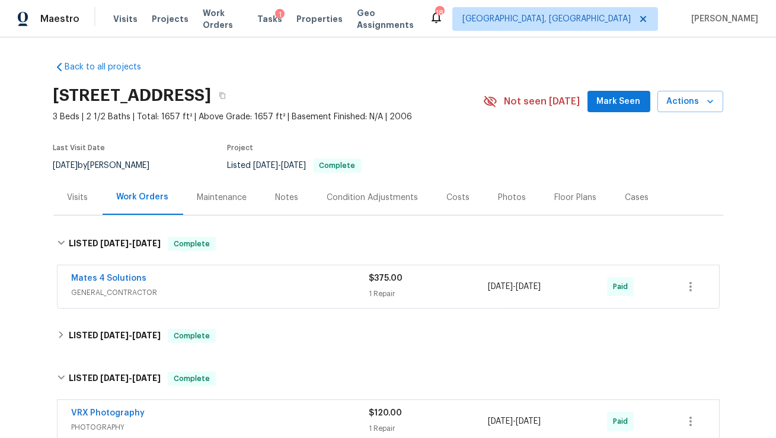
click at [164, 274] on div "Mates 4 Solutions" at bounding box center [221, 279] width 298 height 14
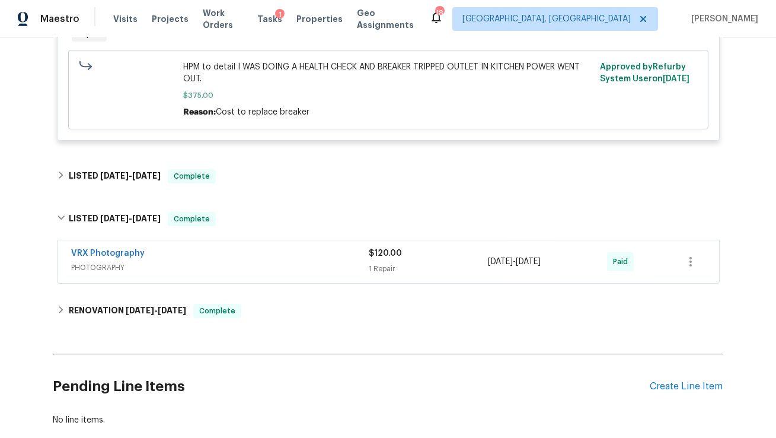
scroll to position [372, 0]
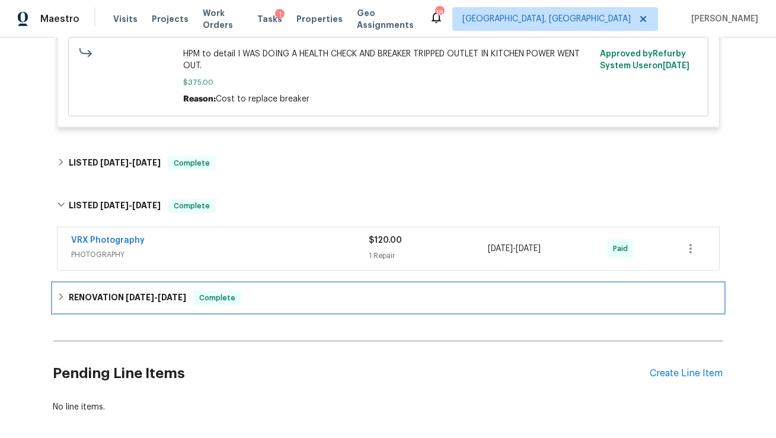
click at [130, 296] on span "4/21/25" at bounding box center [140, 297] width 28 height 8
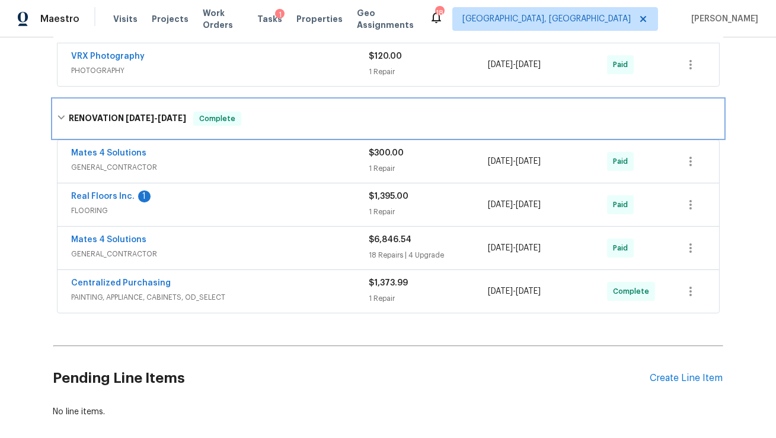
scroll to position [561, 0]
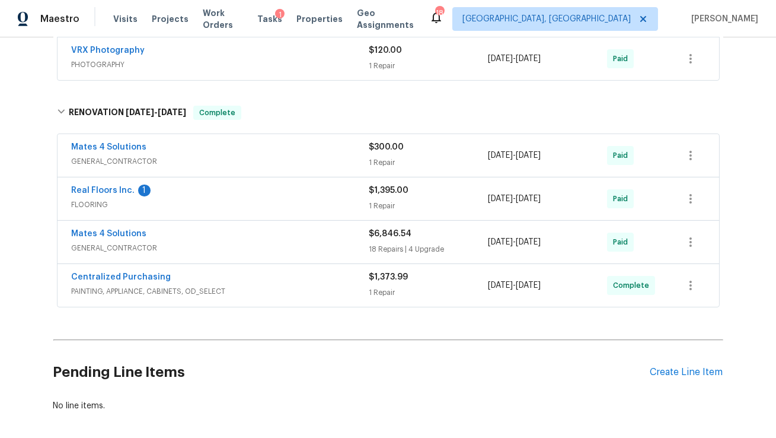
click at [170, 240] on div "Mates 4 Solutions" at bounding box center [221, 235] width 298 height 14
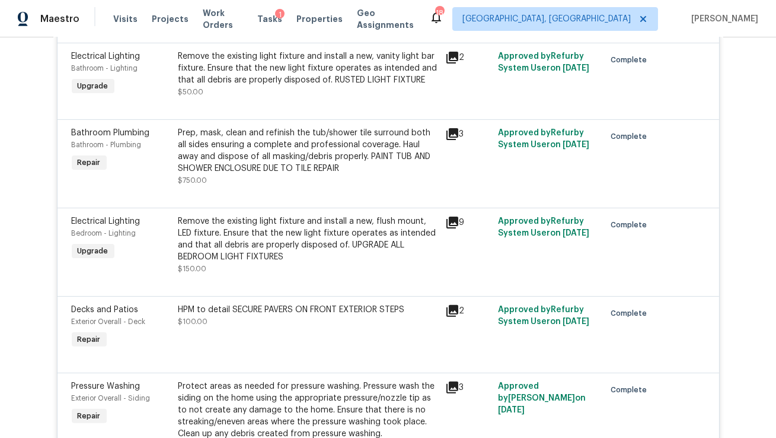
scroll to position [828, 0]
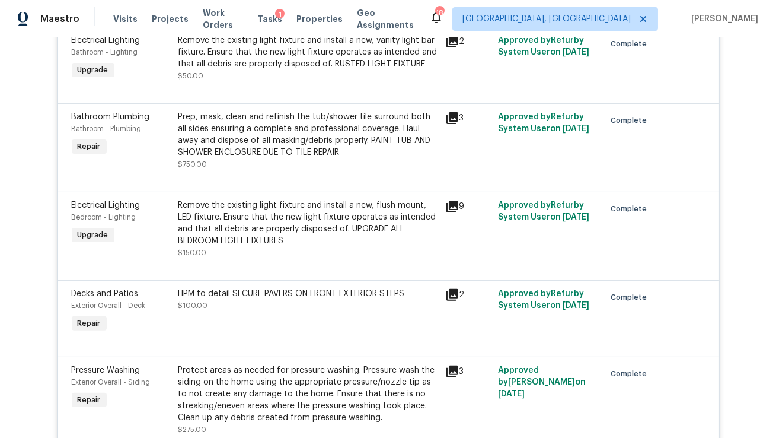
click at [454, 209] on icon at bounding box center [452, 206] width 14 height 14
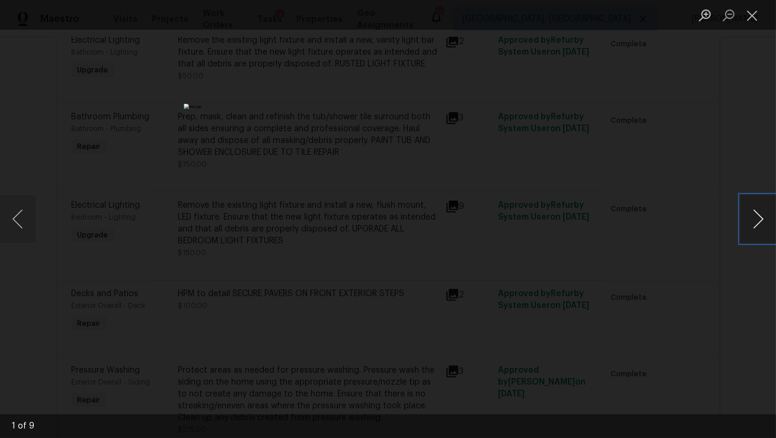
click at [756, 215] on button "Next image" at bounding box center [758, 218] width 36 height 47
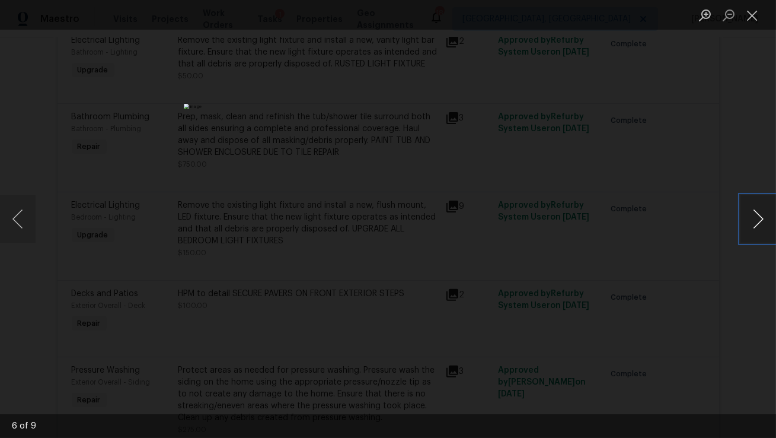
click at [756, 215] on button "Next image" at bounding box center [758, 218] width 36 height 47
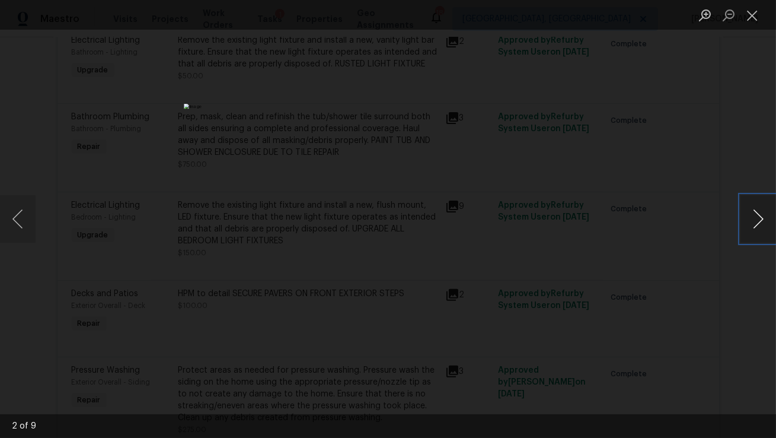
click at [756, 215] on button "Next image" at bounding box center [758, 218] width 36 height 47
click at [756, 214] on button "Next image" at bounding box center [758, 218] width 36 height 47
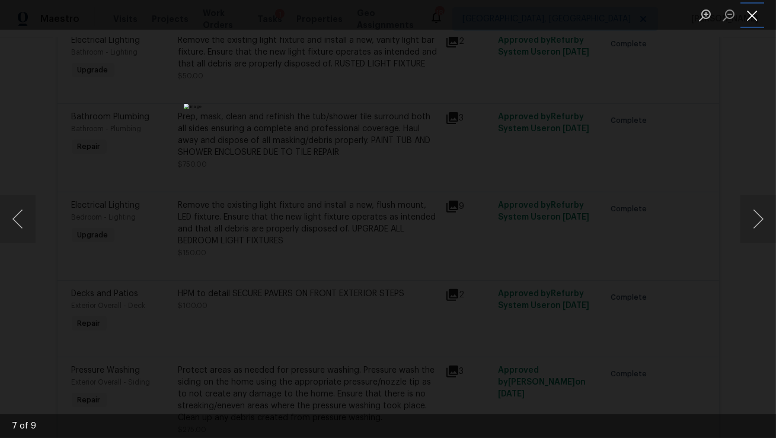
click at [757, 12] on button "Close lightbox" at bounding box center [752, 15] width 24 height 21
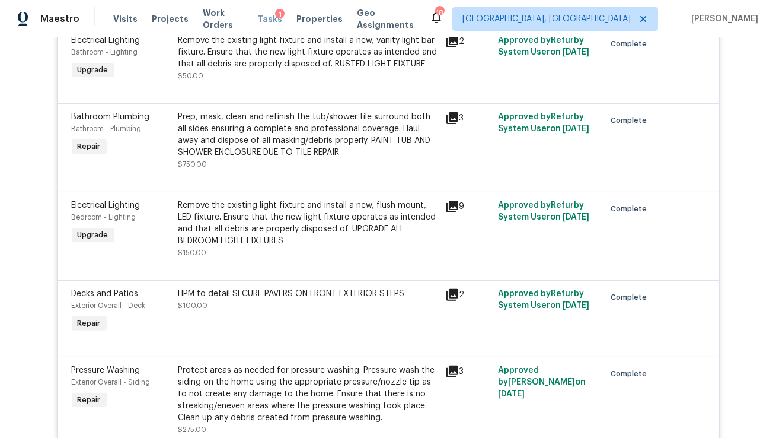
click at [273, 17] on span "Tasks" at bounding box center [269, 19] width 25 height 8
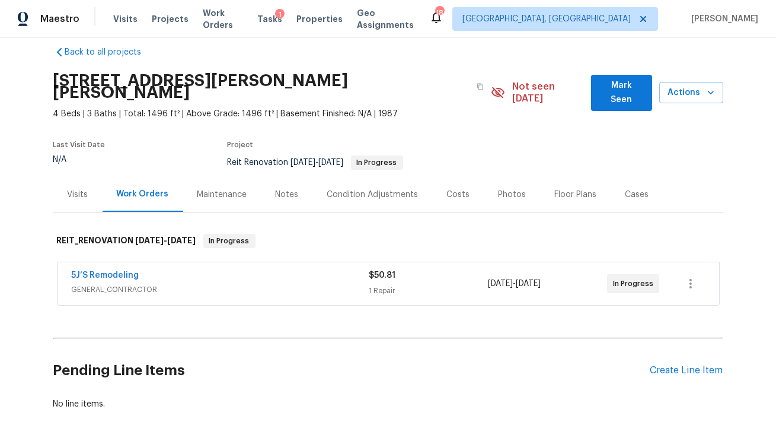
scroll to position [16, 0]
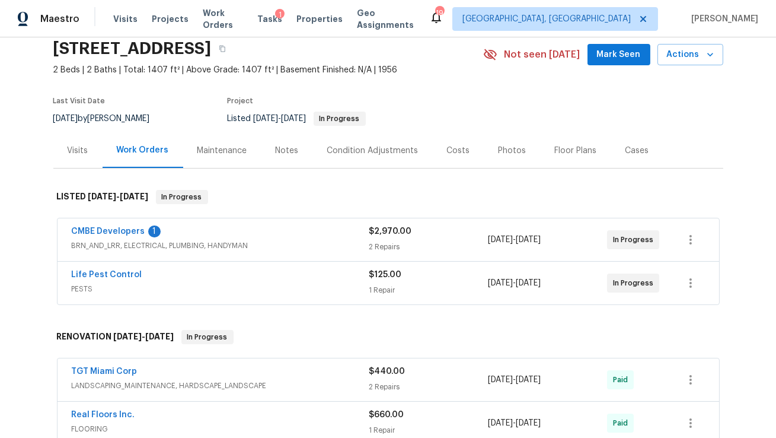
scroll to position [51, 0]
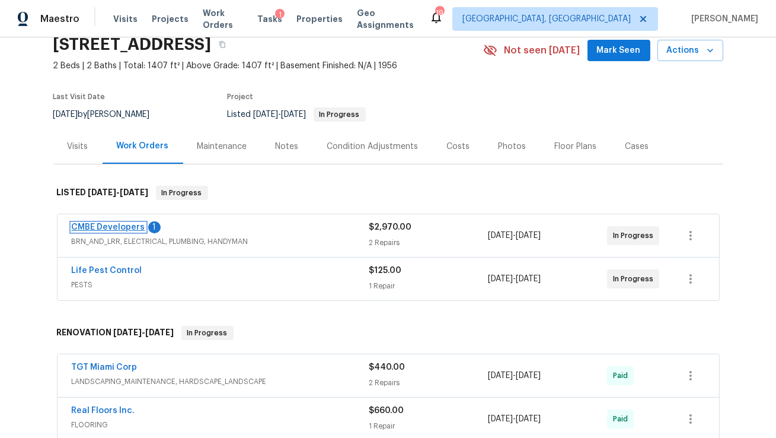
click at [120, 226] on link "CMBE Developers" at bounding box center [109, 227] width 74 height 8
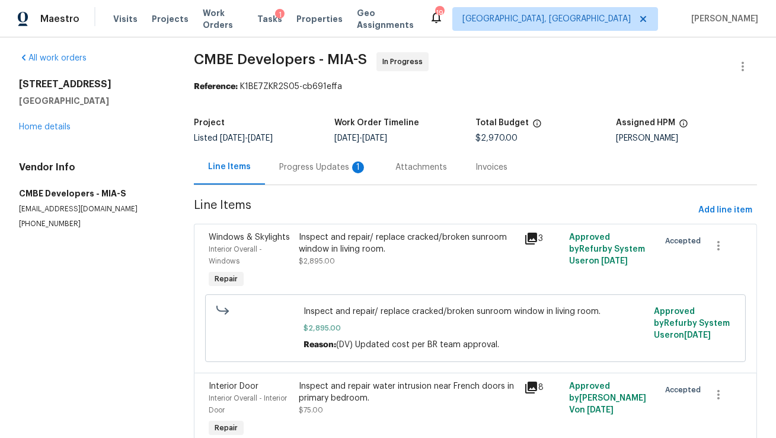
scroll to position [5, 0]
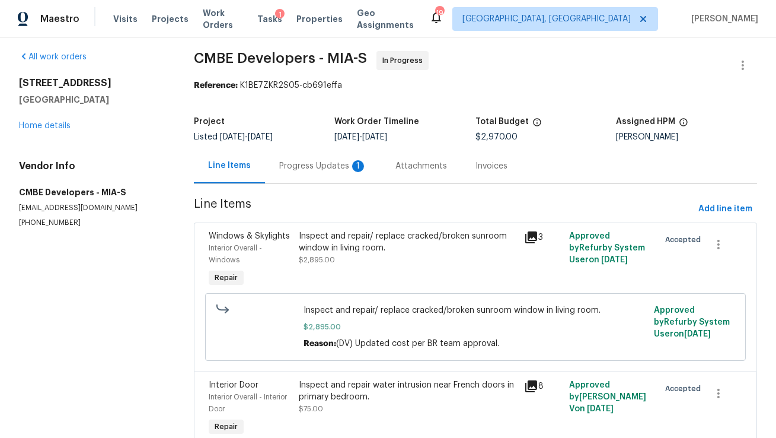
click at [528, 240] on icon at bounding box center [531, 237] width 12 height 12
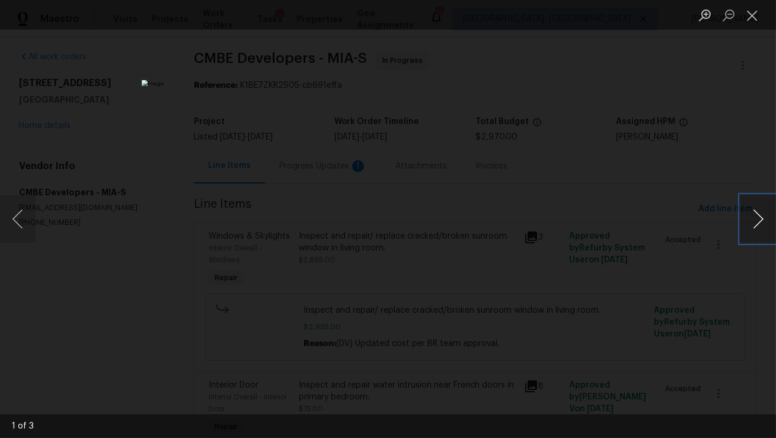
click at [755, 226] on button "Next image" at bounding box center [758, 218] width 36 height 47
click at [756, 229] on button "Next image" at bounding box center [758, 218] width 36 height 47
click at [673, 261] on div "Lightbox" at bounding box center [388, 219] width 776 height 438
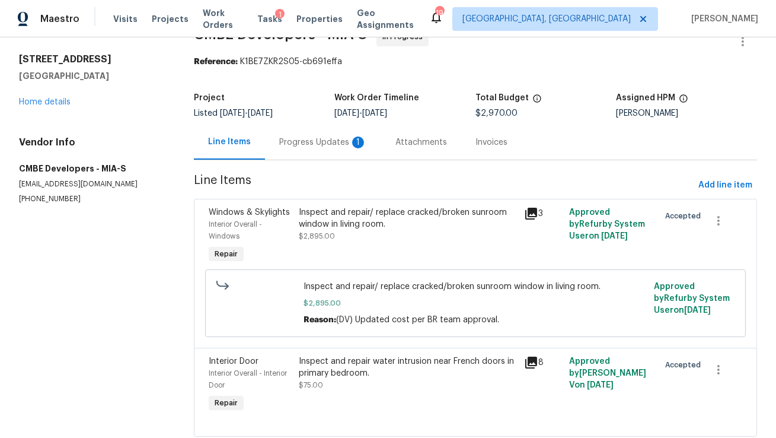
scroll to position [63, 0]
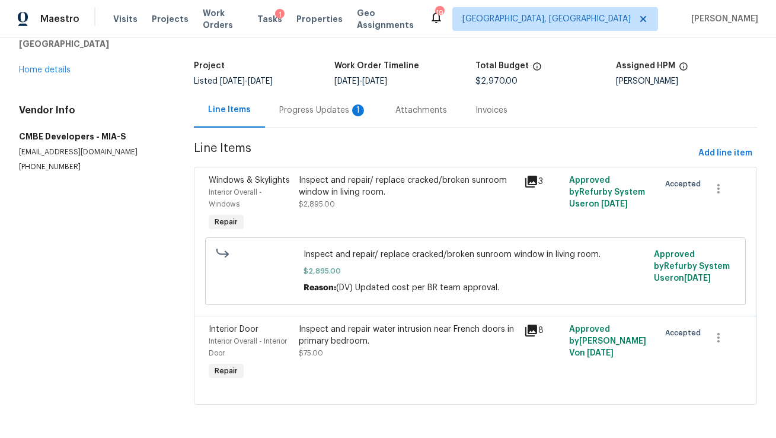
click at [326, 352] on div "Inspect and repair water intrusion near French doors in primary bedroom. $75.00" at bounding box center [408, 341] width 218 height 36
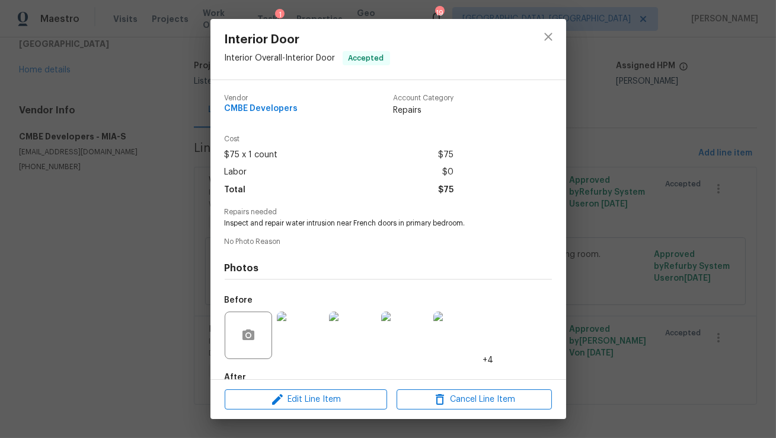
click at [308, 344] on img at bounding box center [300, 334] width 47 height 47
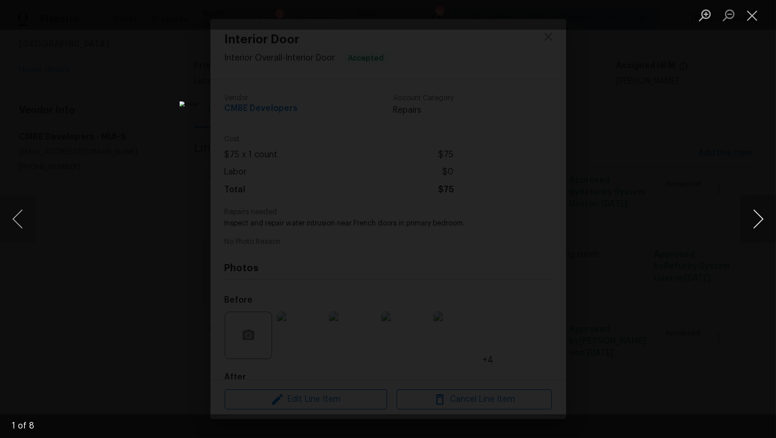
click at [751, 210] on button "Next image" at bounding box center [758, 218] width 36 height 47
click at [750, 210] on button "Next image" at bounding box center [758, 218] width 36 height 47
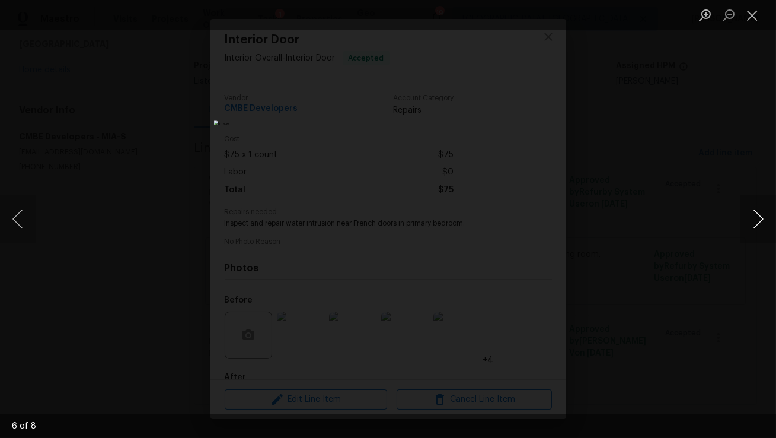
click at [750, 209] on button "Next image" at bounding box center [758, 218] width 36 height 47
click at [750, 210] on button "Next image" at bounding box center [758, 218] width 36 height 47
click at [684, 226] on div "Lightbox" at bounding box center [388, 219] width 776 height 438
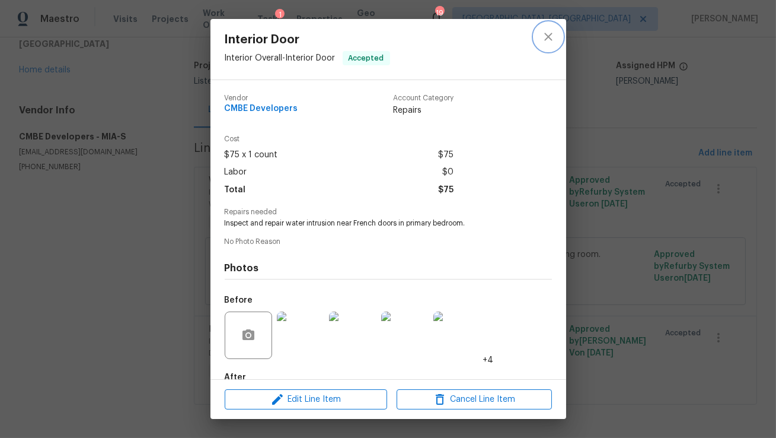
click at [553, 35] on icon "close" at bounding box center [548, 37] width 14 height 14
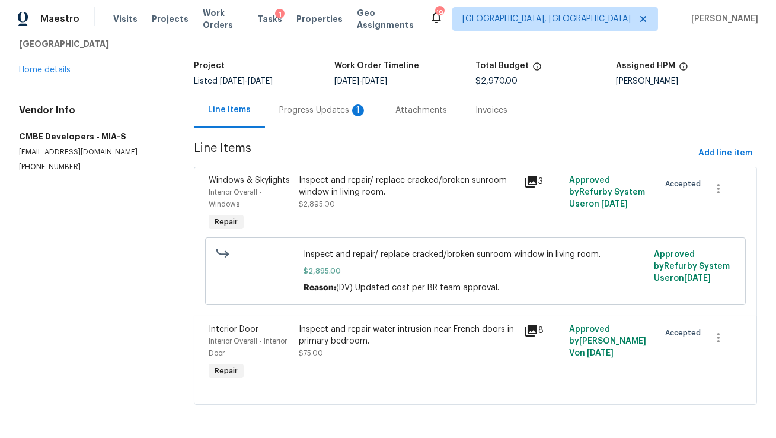
click at [302, 108] on div "Progress Updates 1" at bounding box center [323, 110] width 88 height 12
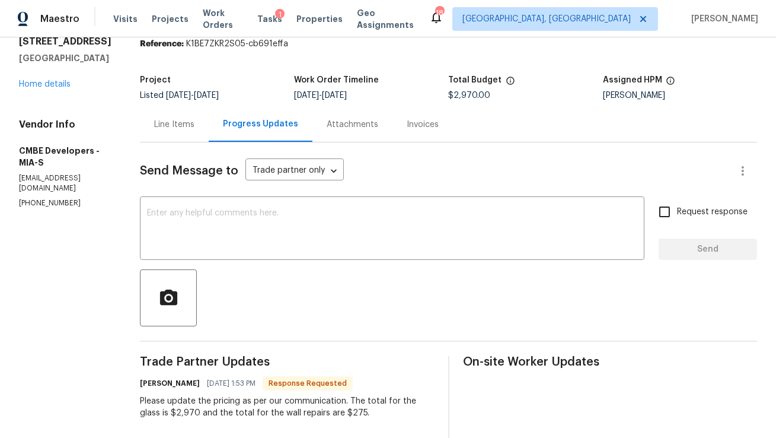
scroll to position [35, 0]
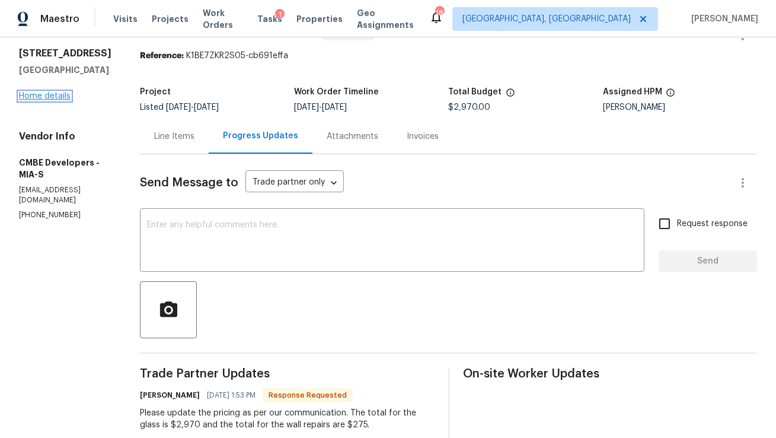
click at [45, 95] on link "Home details" at bounding box center [45, 96] width 52 height 8
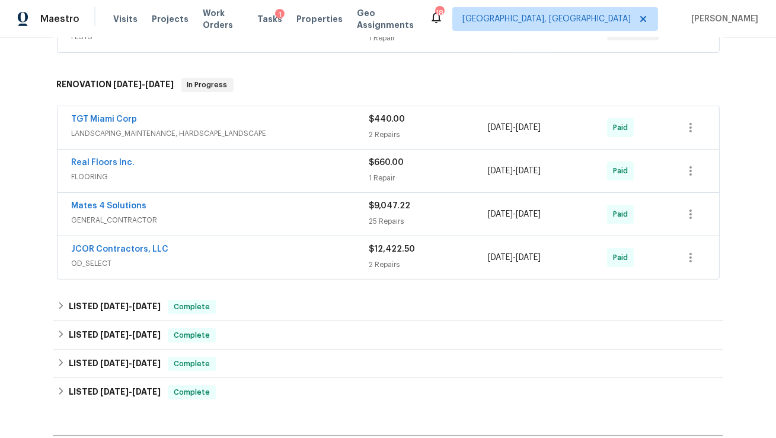
scroll to position [379, 0]
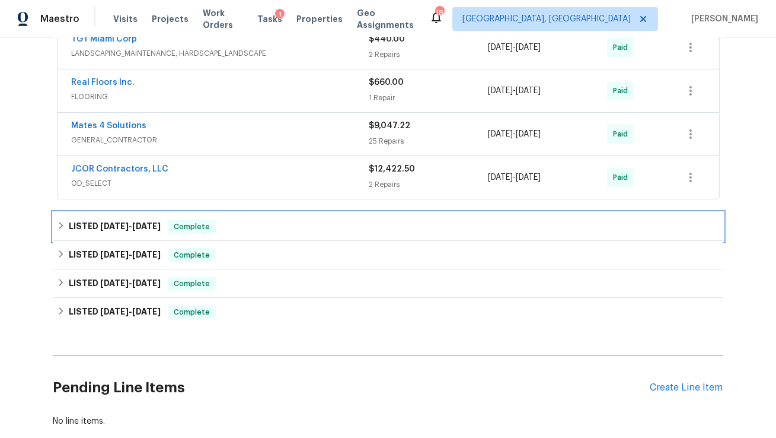
click at [125, 229] on h6 "LISTED [DATE] - [DATE]" at bounding box center [115, 226] width 92 height 14
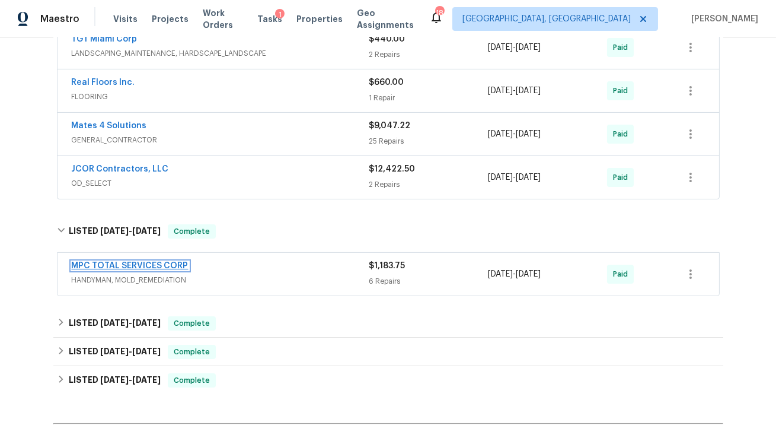
click at [151, 265] on link "MPC TOTAL SERVICES CORP" at bounding box center [130, 265] width 117 height 8
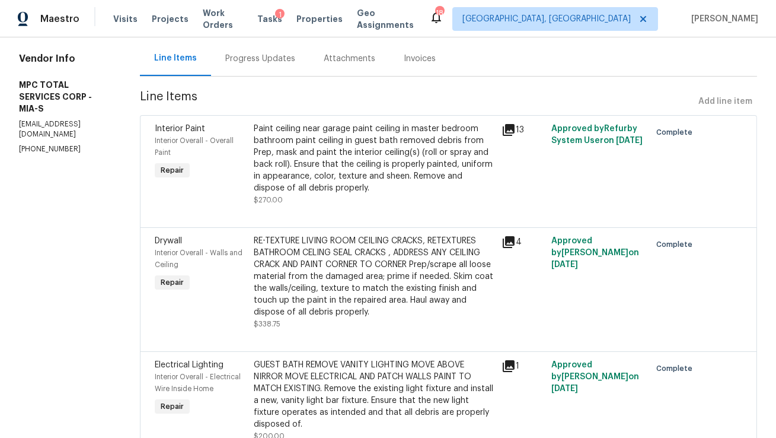
scroll to position [123, 0]
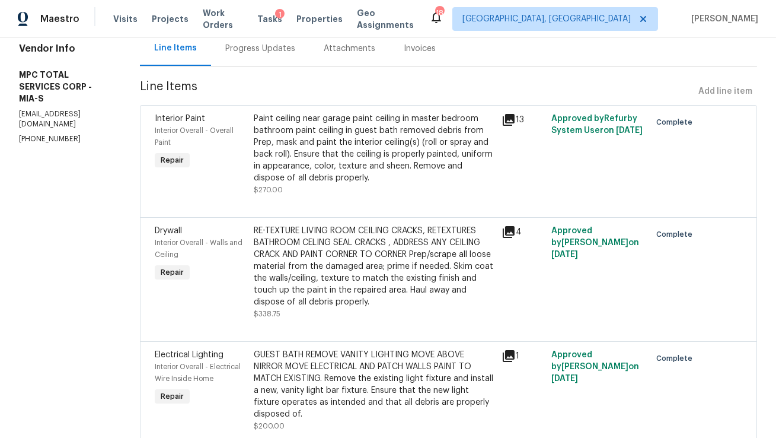
click at [428, 245] on div "RE-TEXTURE LIVING ROOM CEILING CRACKS, RETEXTURES BATHROOM CELING SEAL CRACKS ,…" at bounding box center [374, 266] width 241 height 83
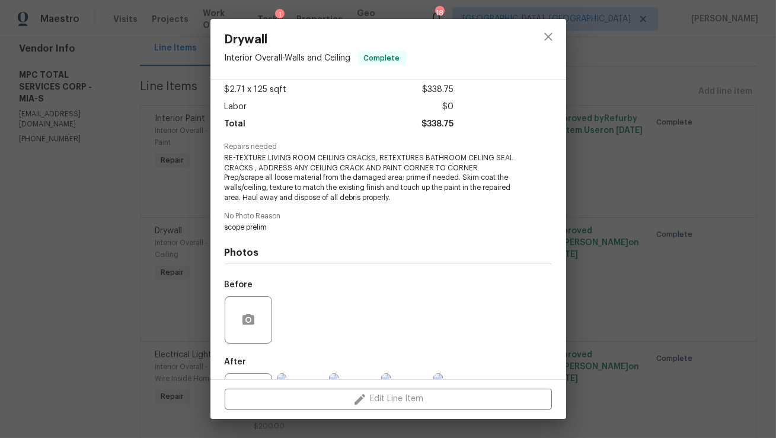
scroll to position [119, 0]
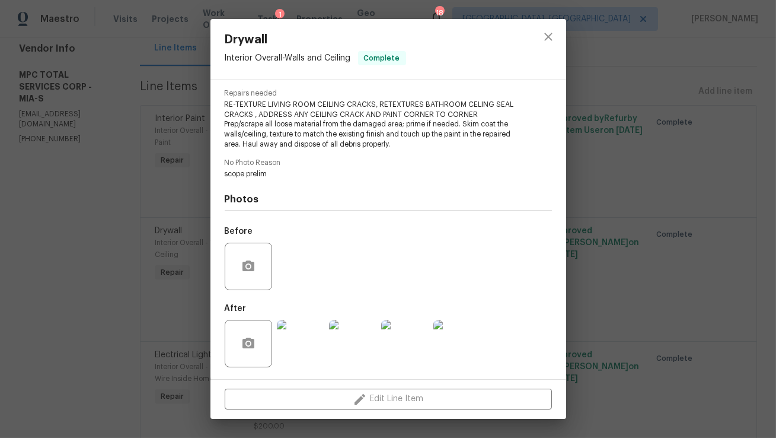
click at [290, 353] on img at bounding box center [300, 343] width 47 height 47
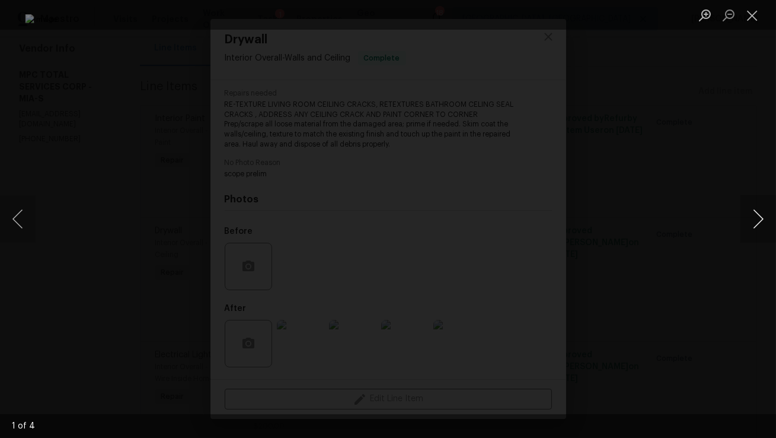
click at [750, 217] on button "Next image" at bounding box center [758, 218] width 36 height 47
click at [749, 218] on button "Next image" at bounding box center [758, 218] width 36 height 47
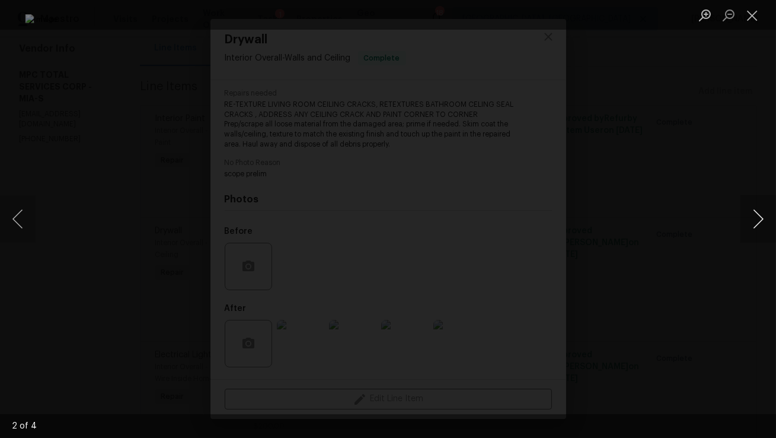
click at [749, 218] on button "Next image" at bounding box center [758, 218] width 36 height 47
click at [748, 218] on button "Next image" at bounding box center [758, 218] width 36 height 47
click at [755, 24] on button "Close lightbox" at bounding box center [752, 15] width 24 height 21
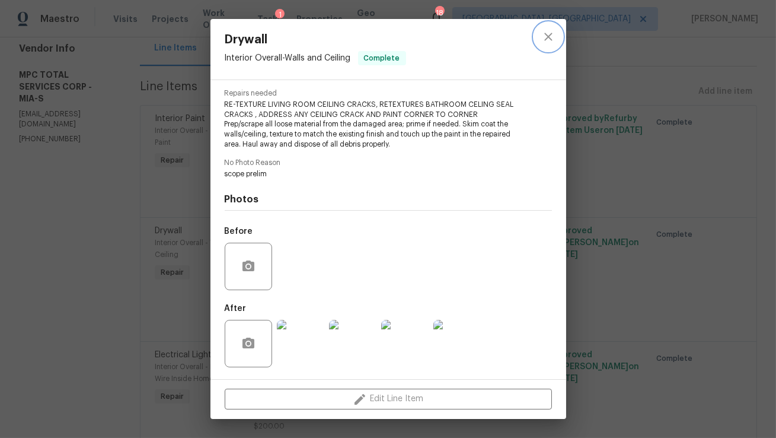
click at [556, 39] on button "close" at bounding box center [548, 37] width 28 height 28
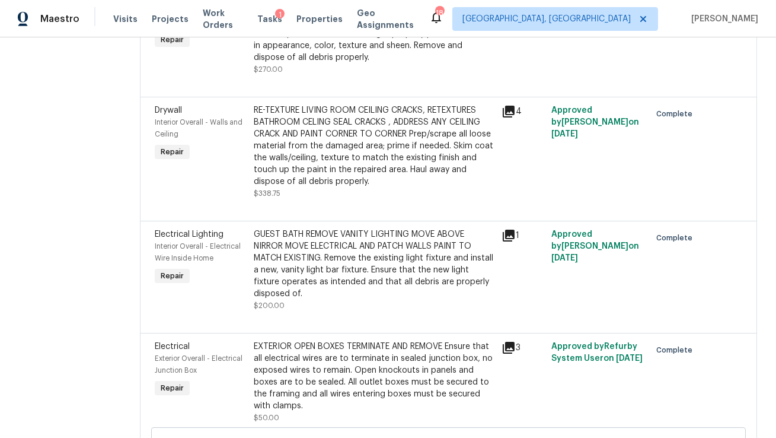
scroll to position [258, 0]
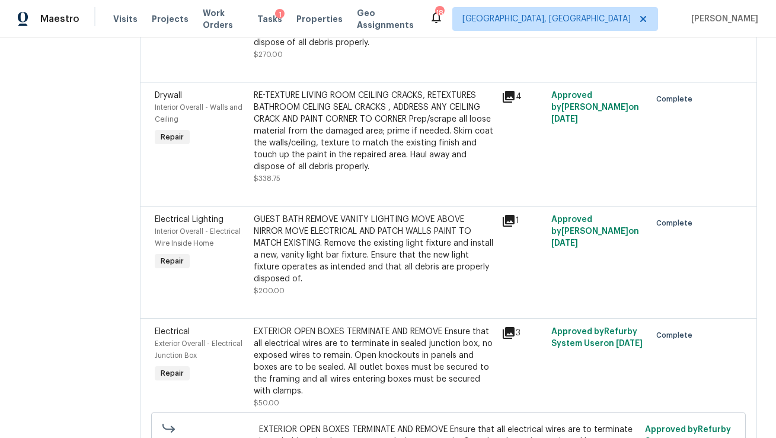
click at [509, 224] on icon at bounding box center [509, 221] width 12 height 12
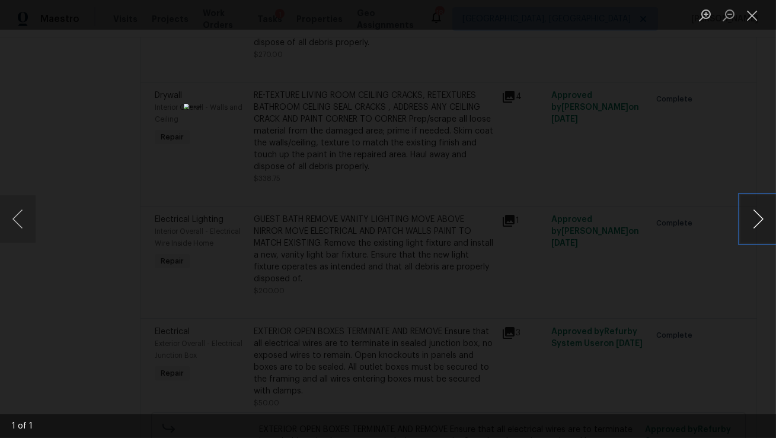
click at [758, 228] on button "Next image" at bounding box center [758, 218] width 36 height 47
click at [751, 224] on button "Next image" at bounding box center [758, 218] width 36 height 47
click at [756, 226] on button "Next image" at bounding box center [758, 218] width 36 height 47
click at [754, 21] on button "Close lightbox" at bounding box center [752, 15] width 24 height 21
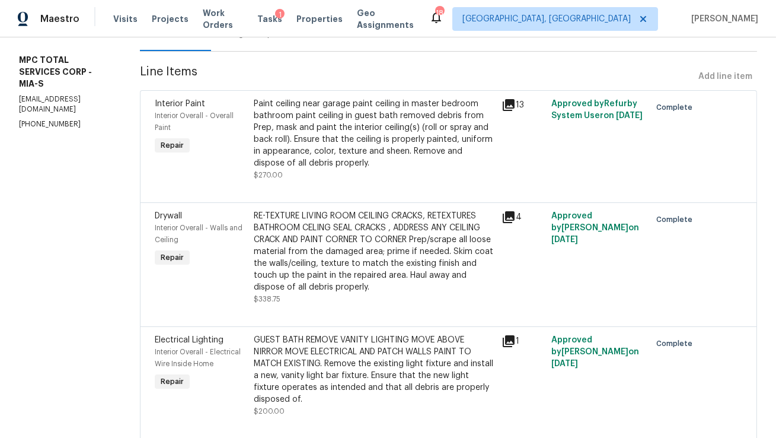
scroll to position [126, 0]
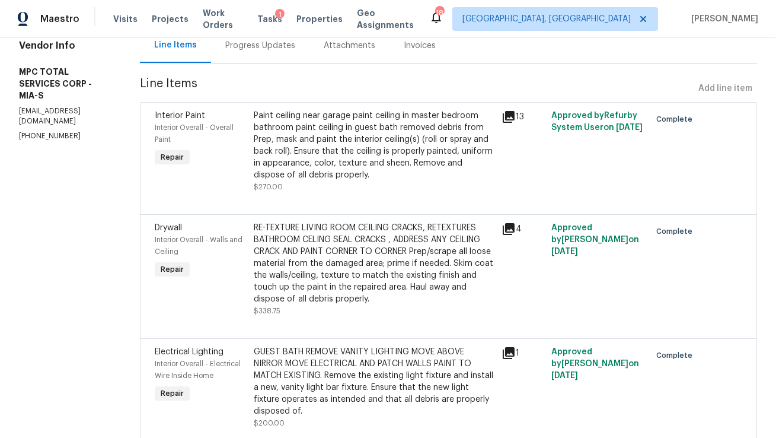
click at [514, 227] on icon at bounding box center [509, 229] width 12 height 12
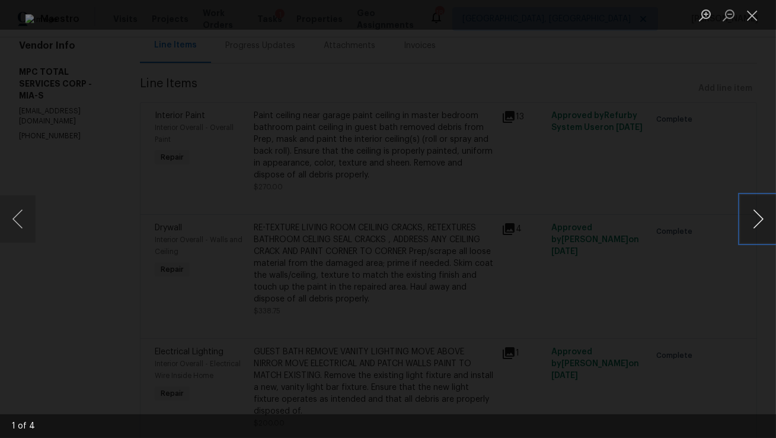
click at [756, 222] on button "Next image" at bounding box center [758, 218] width 36 height 47
click at [756, 223] on button "Next image" at bounding box center [758, 218] width 36 height 47
click at [756, 224] on button "Next image" at bounding box center [758, 218] width 36 height 47
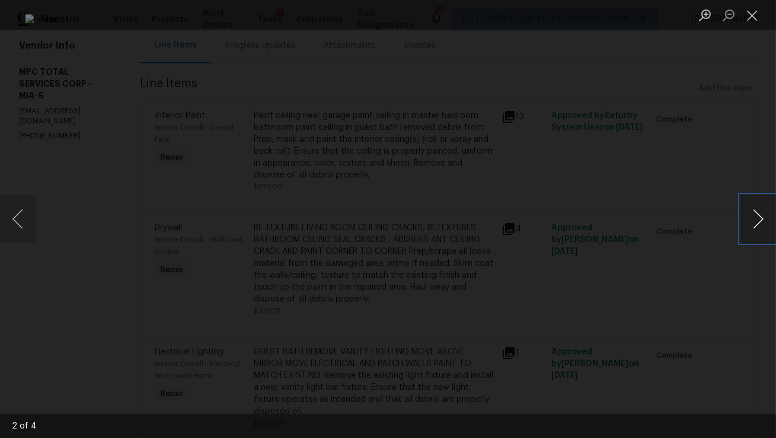
click at [757, 224] on button "Next image" at bounding box center [758, 218] width 36 height 47
click at [756, 222] on button "Next image" at bounding box center [758, 218] width 36 height 47
click at [757, 226] on button "Next image" at bounding box center [758, 218] width 36 height 47
click at [758, 229] on button "Next image" at bounding box center [758, 218] width 36 height 47
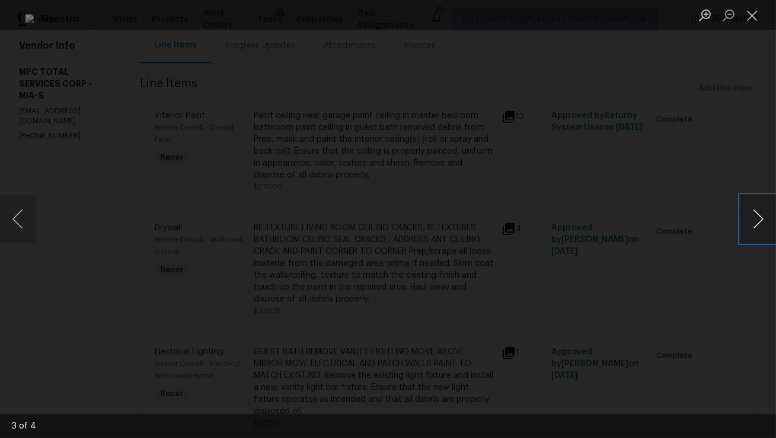
click at [758, 229] on button "Next image" at bounding box center [758, 218] width 36 height 47
click at [758, 231] on button "Next image" at bounding box center [758, 218] width 36 height 47
click at [759, 232] on button "Next image" at bounding box center [758, 218] width 36 height 47
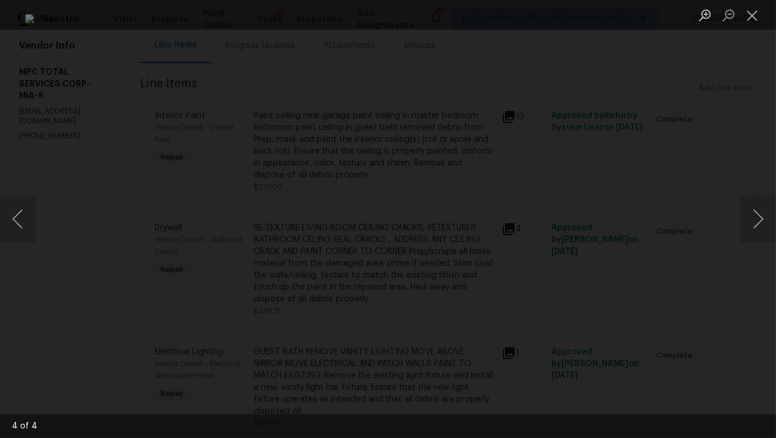
click at [718, 135] on div "Lightbox" at bounding box center [388, 219] width 776 height 438
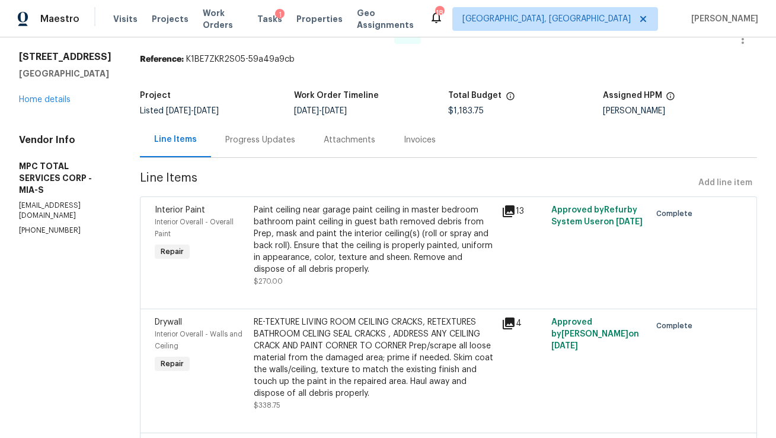
scroll to position [0, 0]
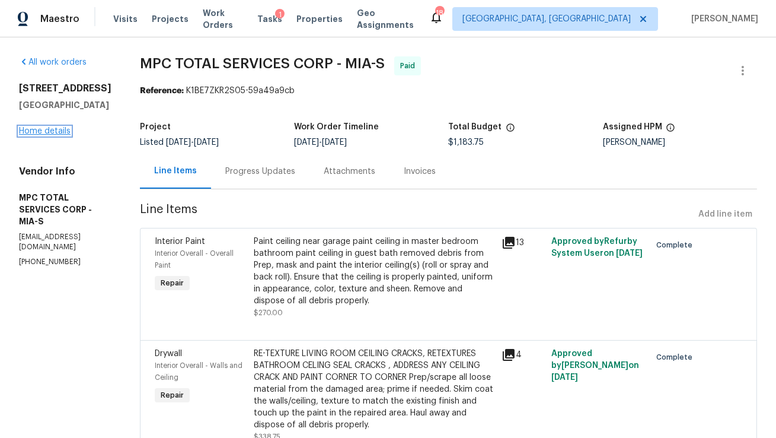
click at [47, 133] on link "Home details" at bounding box center [45, 131] width 52 height 8
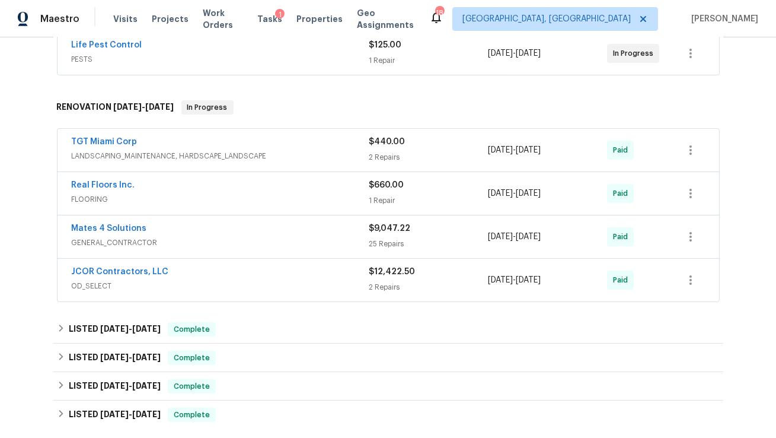
scroll to position [330, 0]
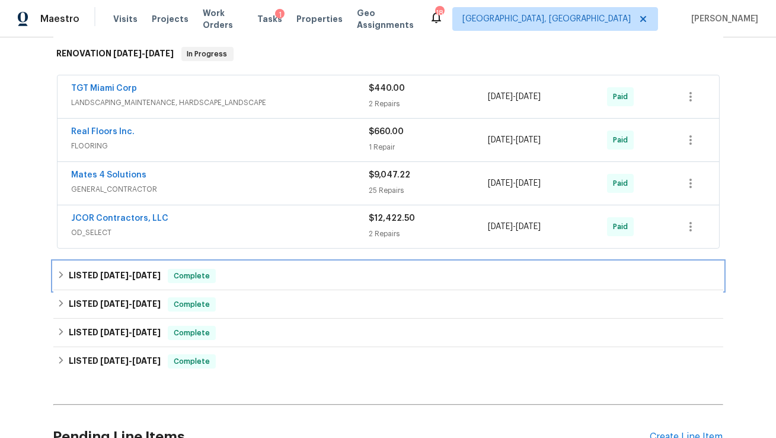
click at [129, 274] on span "[DATE] - [DATE]" at bounding box center [130, 275] width 60 height 8
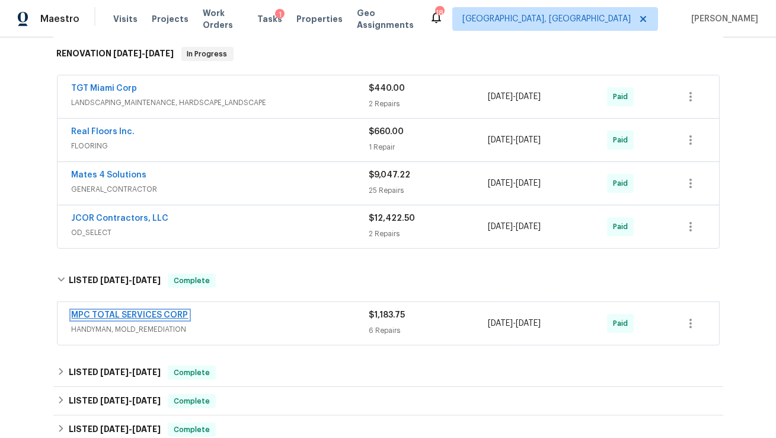
click at [133, 311] on link "MPC TOTAL SERVICES CORP" at bounding box center [130, 315] width 117 height 8
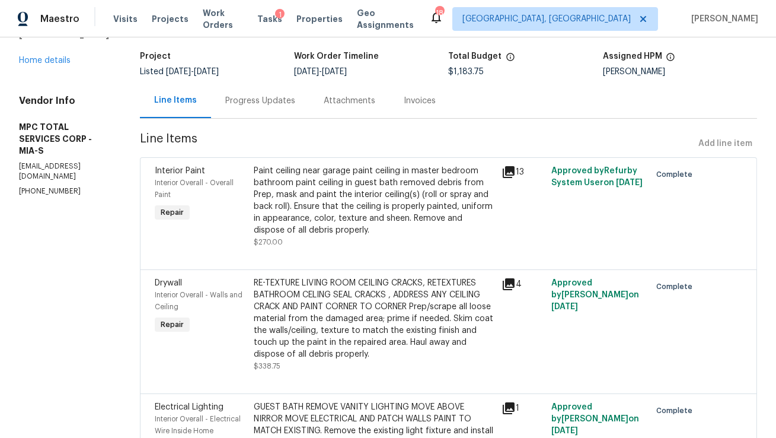
scroll to position [102, 0]
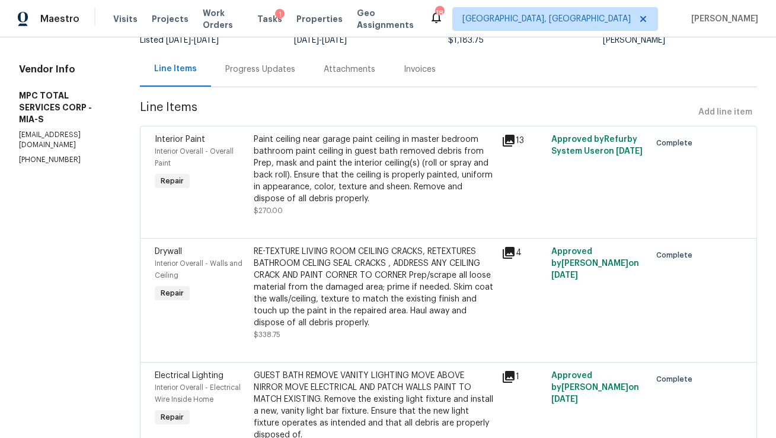
click at [385, 279] on div "RE-TEXTURE LIVING ROOM CEILING CRACKS, RETEXTURES BATHROOM CELING SEAL CRACKS ,…" at bounding box center [374, 286] width 241 height 83
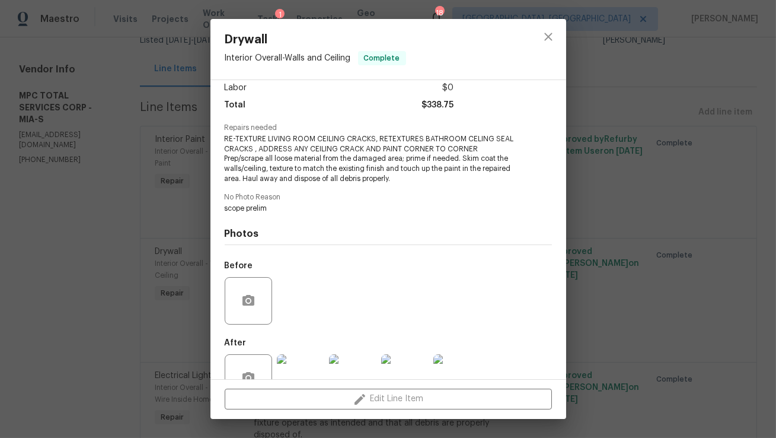
scroll to position [119, 0]
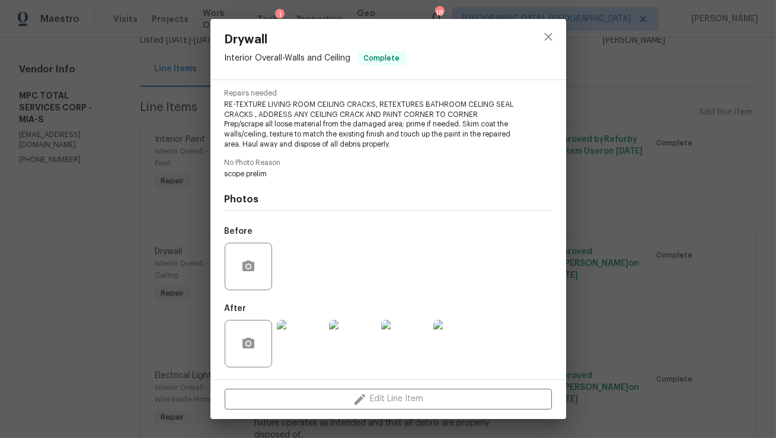
click at [308, 346] on img at bounding box center [300, 343] width 47 height 47
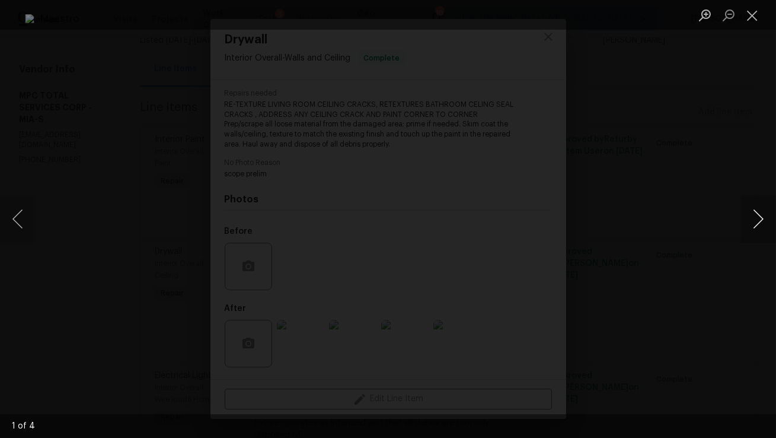
click at [761, 213] on button "Next image" at bounding box center [758, 218] width 36 height 47
click at [761, 217] on button "Next image" at bounding box center [758, 218] width 36 height 47
click at [761, 216] on button "Next image" at bounding box center [758, 218] width 36 height 47
click at [760, 218] on button "Next image" at bounding box center [758, 218] width 36 height 47
click at [759, 218] on button "Next image" at bounding box center [758, 218] width 36 height 47
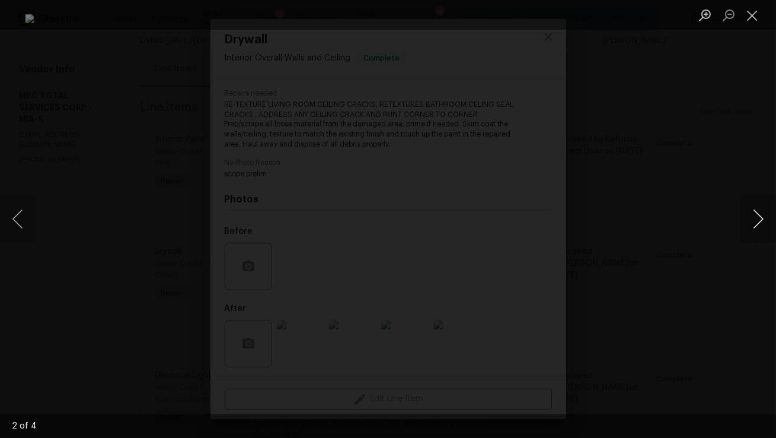
click at [759, 219] on button "Next image" at bounding box center [758, 218] width 36 height 47
click at [758, 219] on button "Next image" at bounding box center [758, 218] width 36 height 47
click at [762, 214] on button "Next image" at bounding box center [758, 218] width 36 height 47
